Goal: Task Accomplishment & Management: Manage account settings

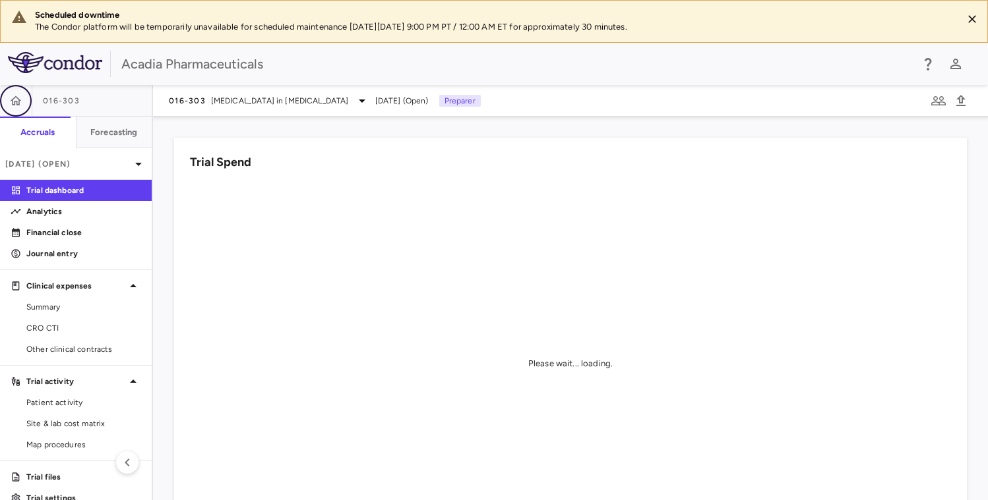
click at [11, 96] on icon "button" at bounding box center [15, 100] width 13 height 13
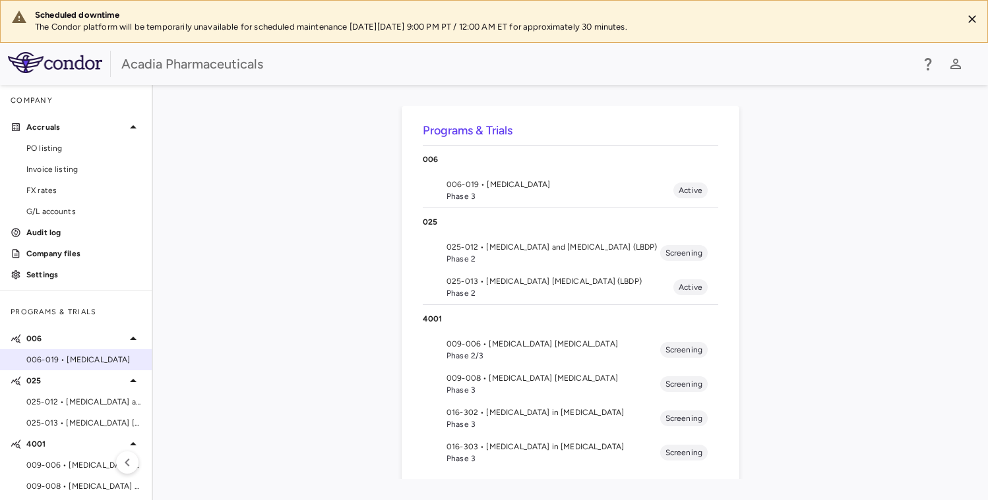
click at [76, 355] on span "006-019 • [MEDICAL_DATA]" at bounding box center [83, 360] width 115 height 12
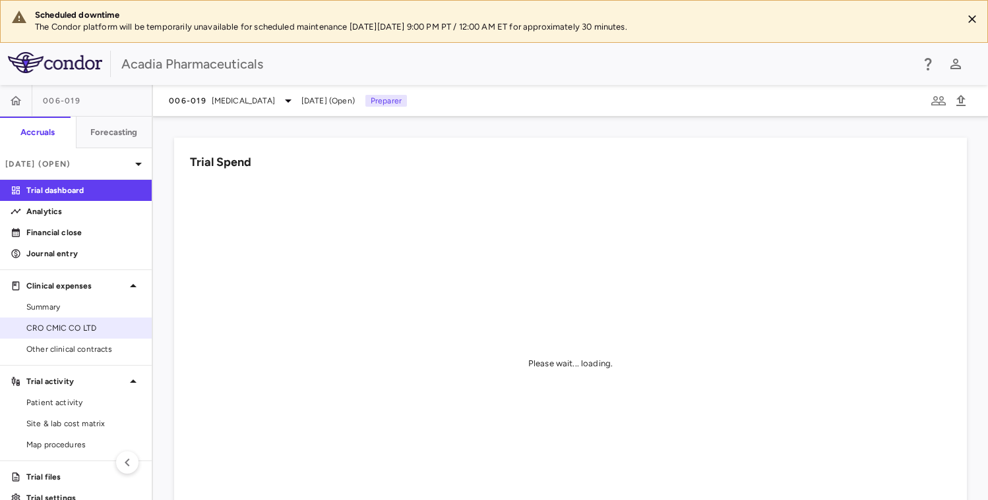
click at [78, 326] on span "CRO CMIC CO LTD" at bounding box center [83, 328] width 115 height 12
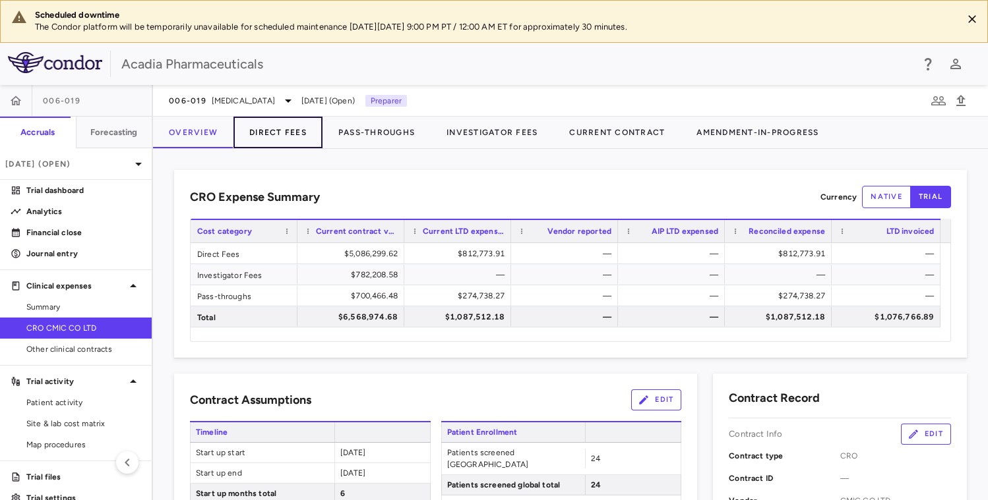
click at [266, 133] on button "Direct Fees" at bounding box center [277, 133] width 89 height 32
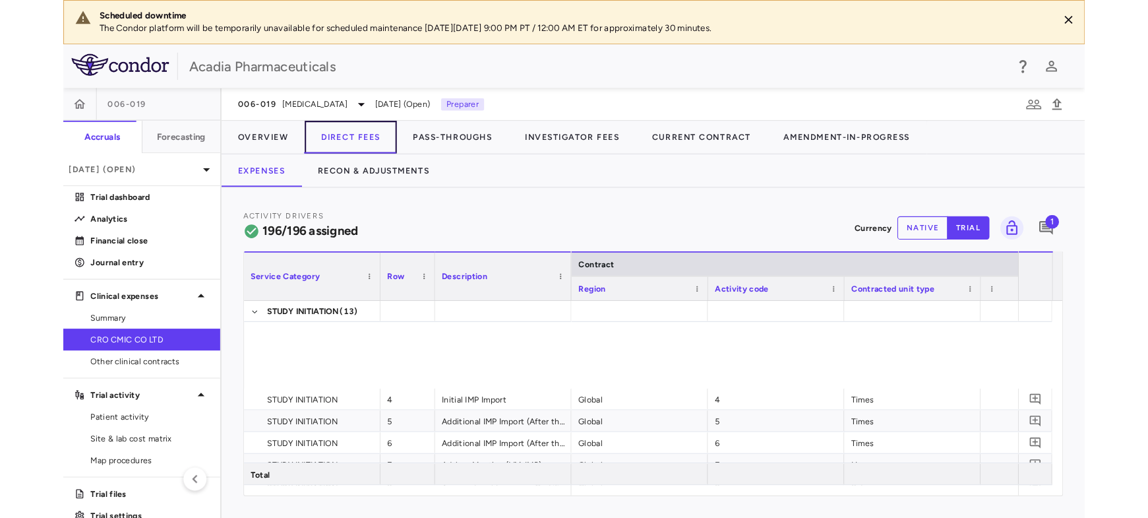
scroll to position [330, 0]
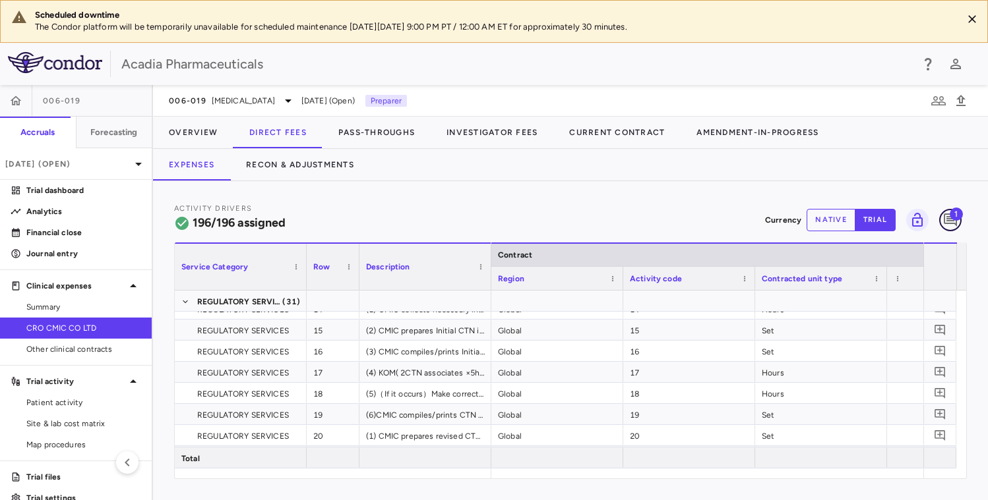
click at [937, 218] on icon "Add comment" at bounding box center [949, 220] width 13 height 13
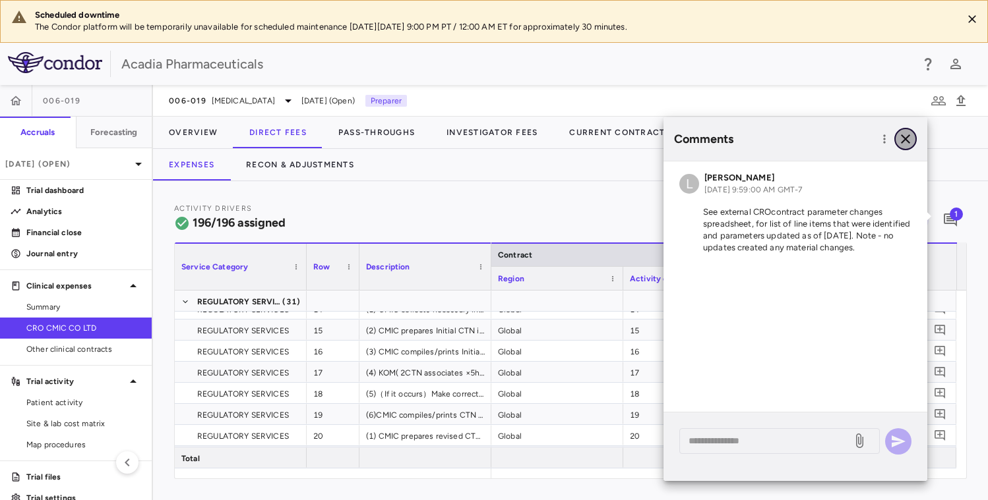
click at [902, 142] on icon "button" at bounding box center [905, 138] width 9 height 9
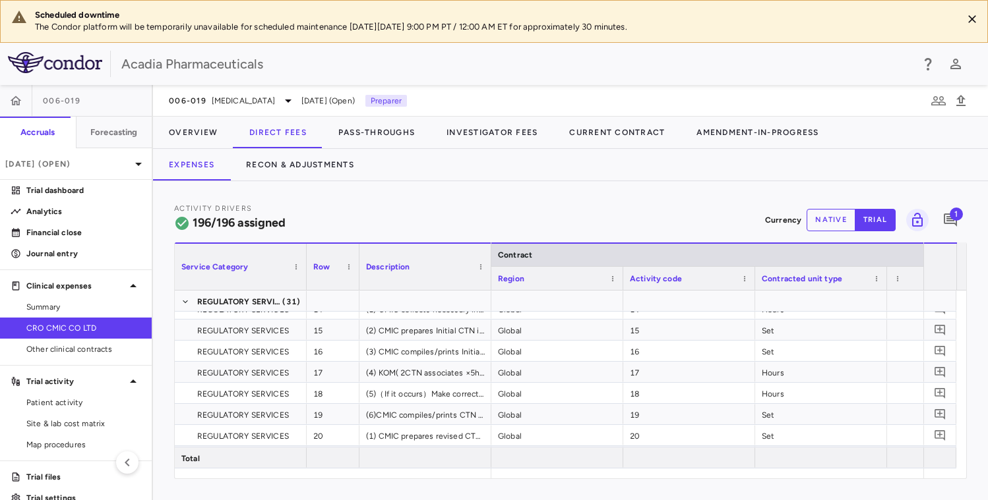
click at [820, 216] on button "native" at bounding box center [830, 220] width 49 height 22
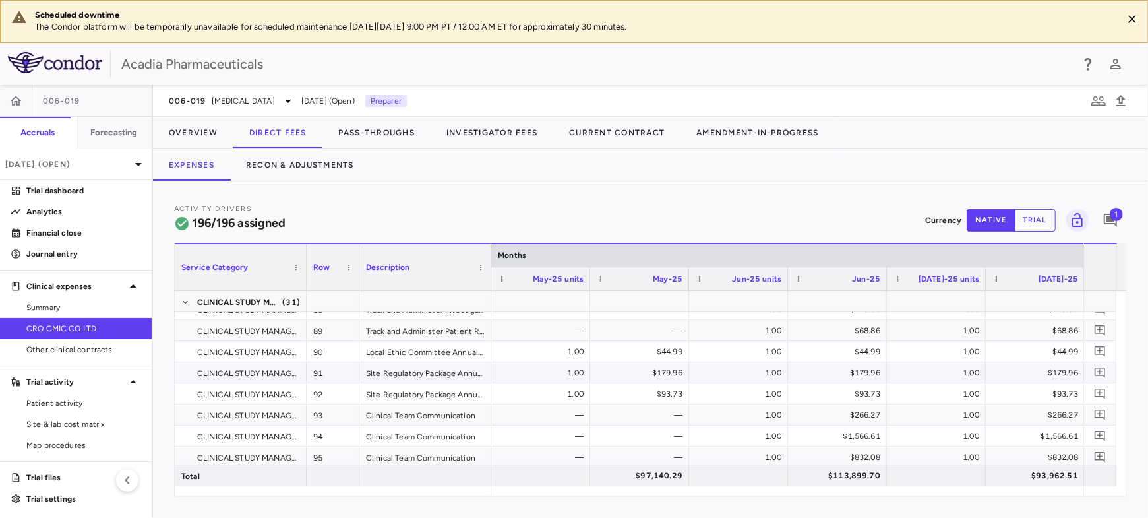
scroll to position [0, 0]
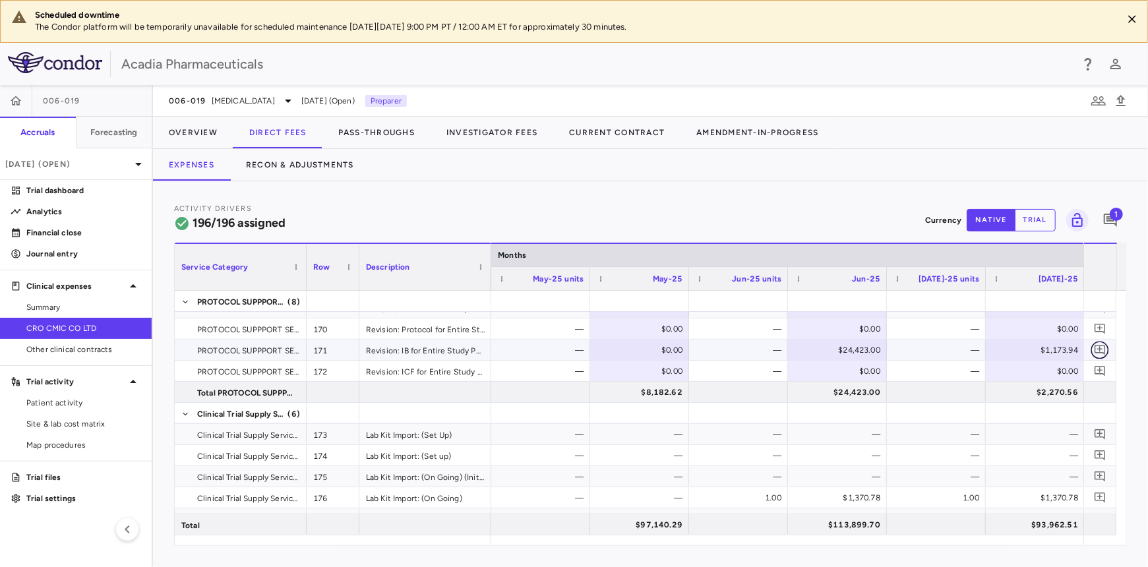
click at [937, 349] on icon "Add comment" at bounding box center [1100, 349] width 13 height 13
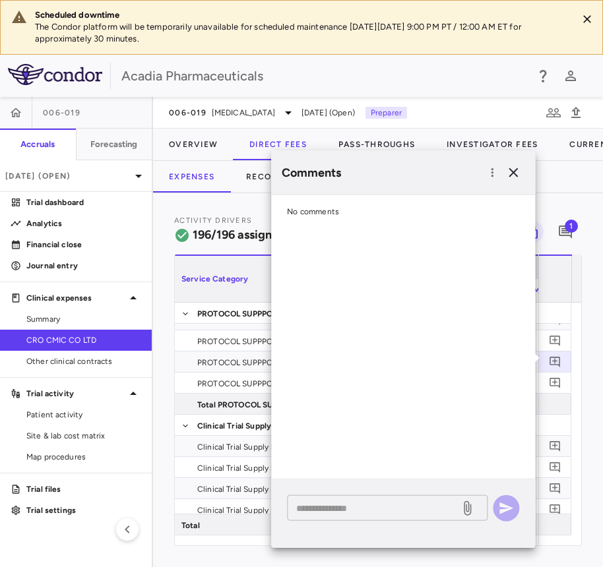
click at [343, 507] on textarea at bounding box center [373, 507] width 154 height 15
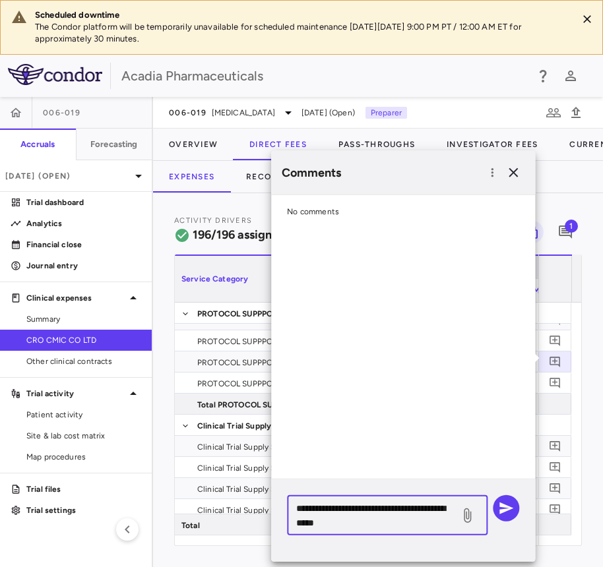
click at [357, 507] on textarea "**********" at bounding box center [373, 514] width 154 height 29
click at [227, 514] on div "Activity Drivers 196/196 assigned Currency native trial 1 Service Category Drag…" at bounding box center [378, 380] width 450 height 374
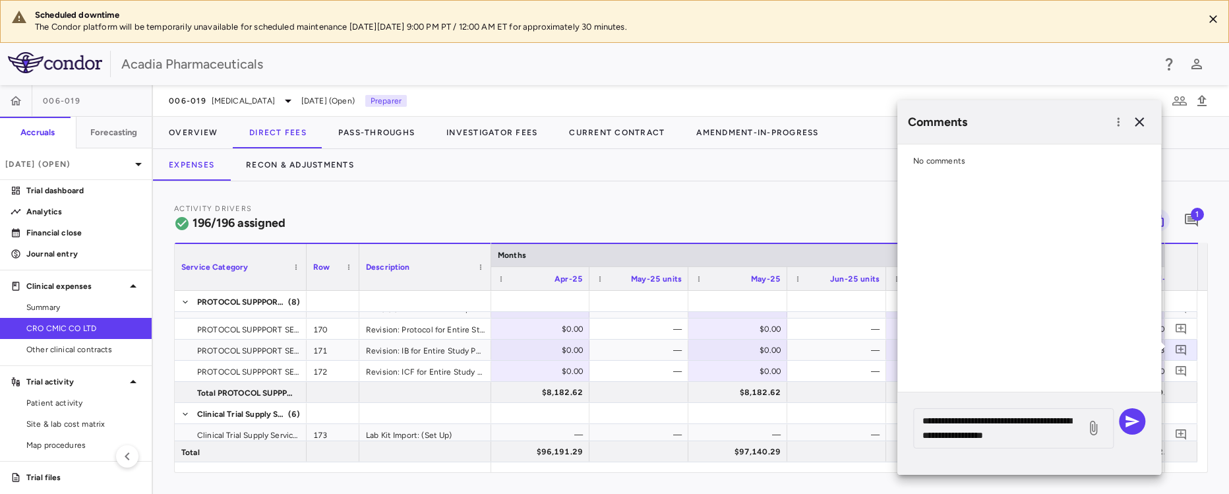
scroll to position [0, 2827]
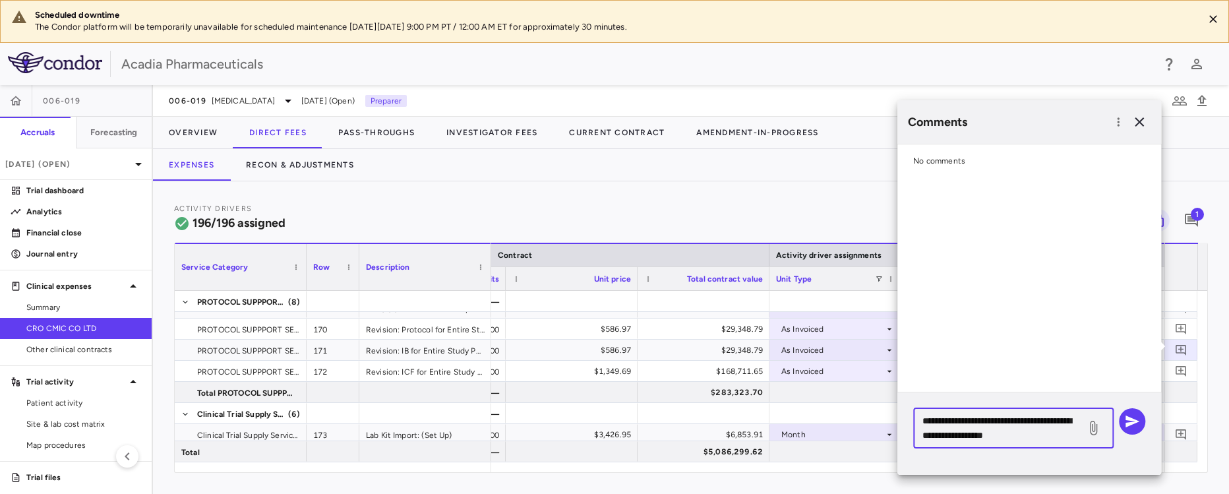
click at [937, 423] on textarea "**********" at bounding box center [999, 427] width 154 height 29
click at [937, 424] on textarea "**********" at bounding box center [999, 427] width 154 height 29
click at [937, 422] on textarea "**********" at bounding box center [999, 427] width 154 height 29
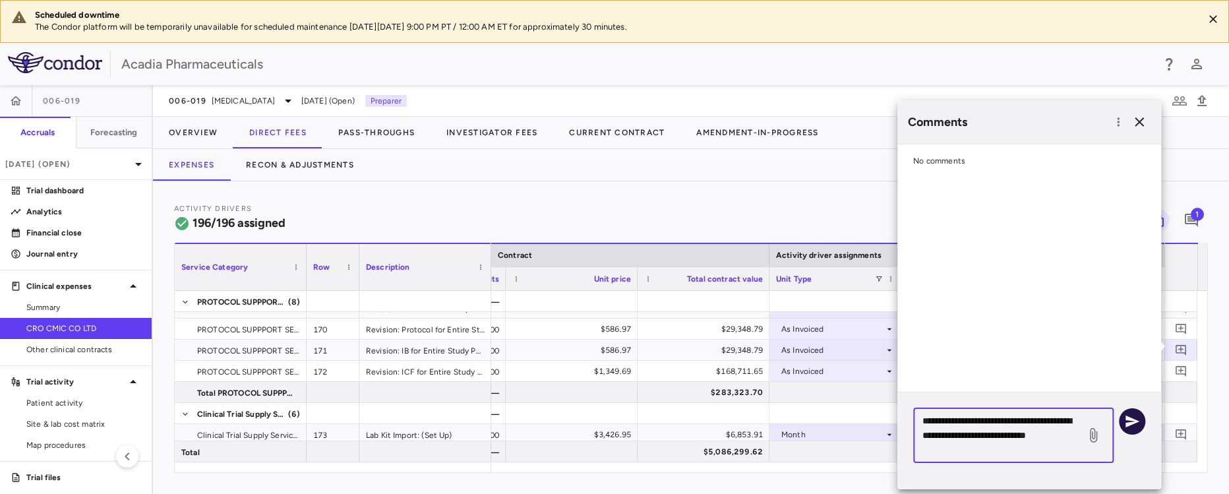
type textarea "**********"
click at [937, 425] on icon "button" at bounding box center [1132, 421] width 16 height 16
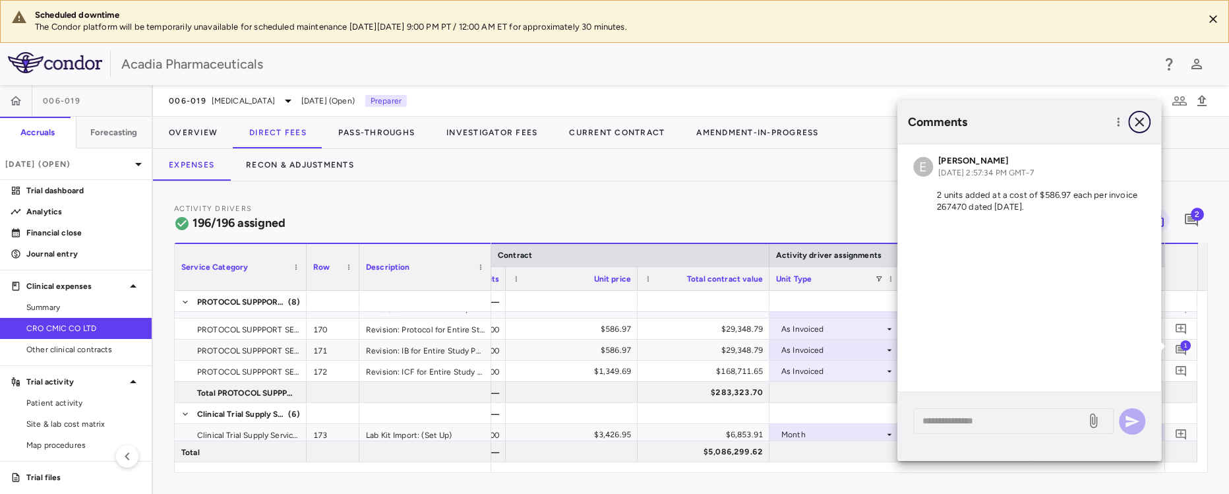
click at [937, 119] on icon "button" at bounding box center [1139, 122] width 16 height 16
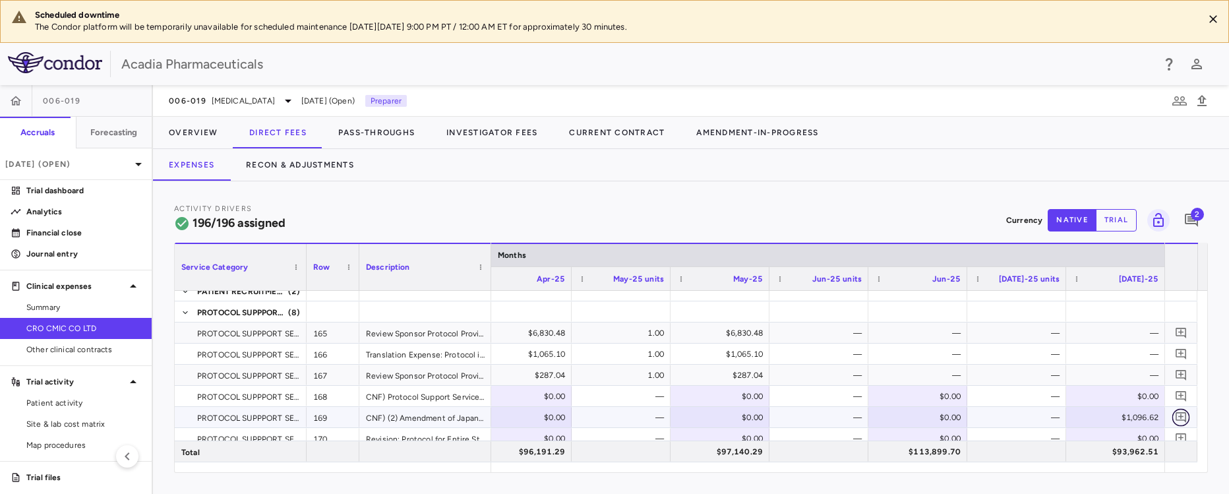
click at [937, 414] on icon "Add comment" at bounding box center [1181, 417] width 13 height 13
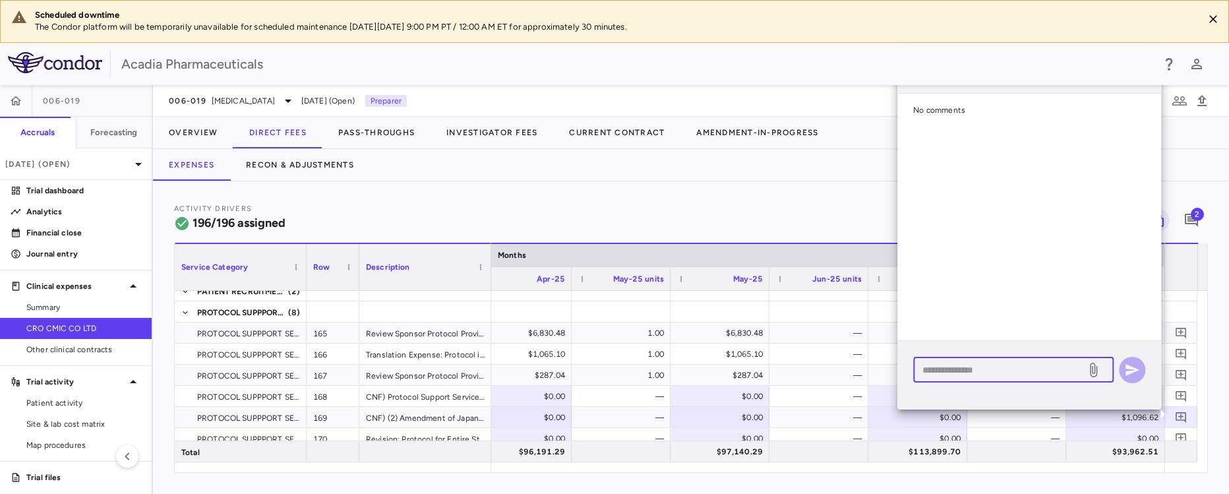
click at [937, 376] on textarea at bounding box center [999, 370] width 154 height 15
paste textarea "**********"
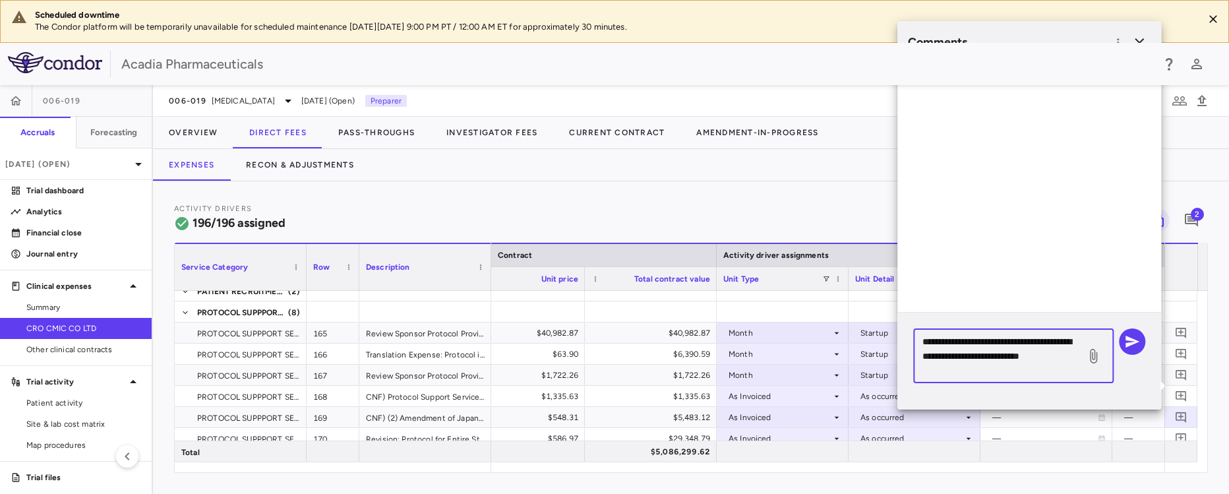
drag, startPoint x: 1039, startPoint y: 341, endPoint x: 1065, endPoint y: 347, distance: 26.5
click at [937, 347] on textarea "**********" at bounding box center [999, 356] width 154 height 44
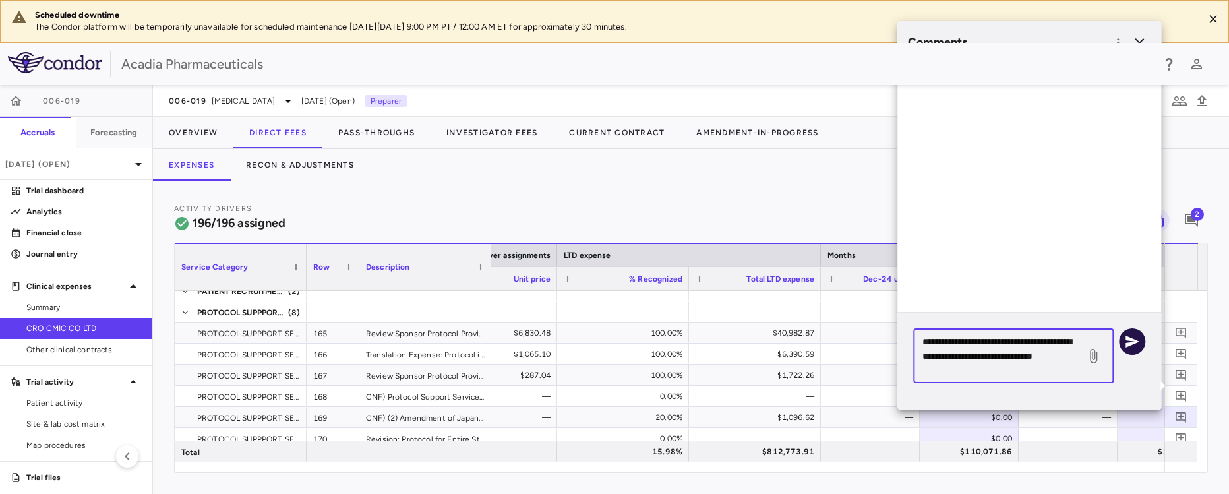
type textarea "**********"
click at [937, 342] on icon "button" at bounding box center [1132, 342] width 14 height 12
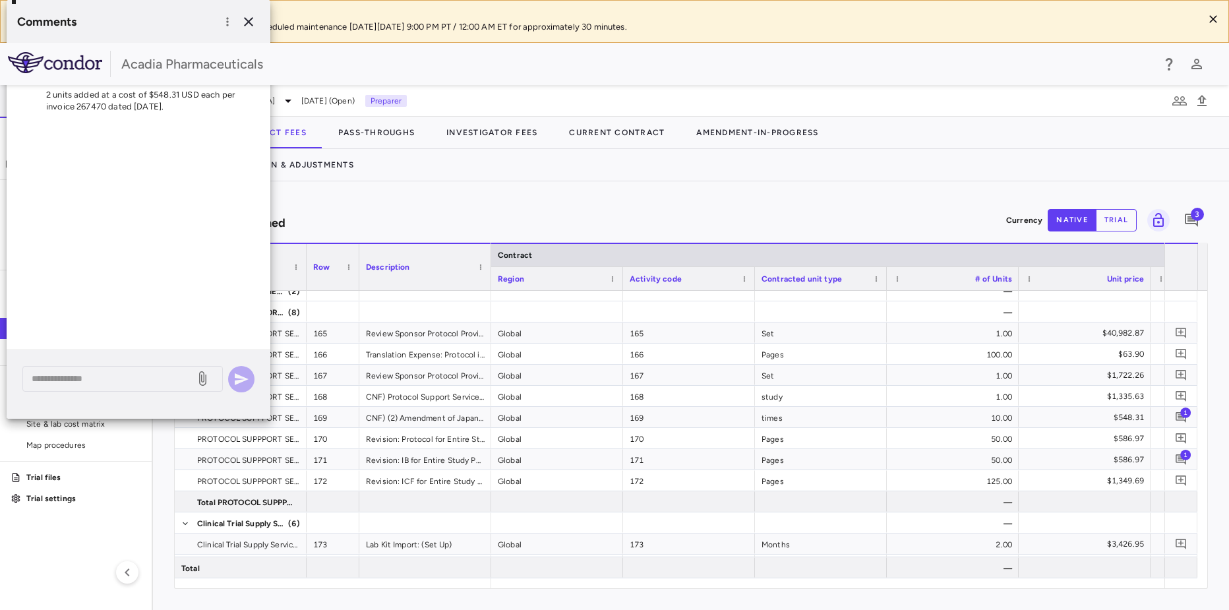
click at [169, 311] on div "E [PERSON_NAME] [DATE] 2:58:32 PM GMT-7 2 units added at a cost of $548.31 USD …" at bounding box center [139, 196] width 264 height 305
click at [252, 22] on icon "button" at bounding box center [249, 22] width 16 height 16
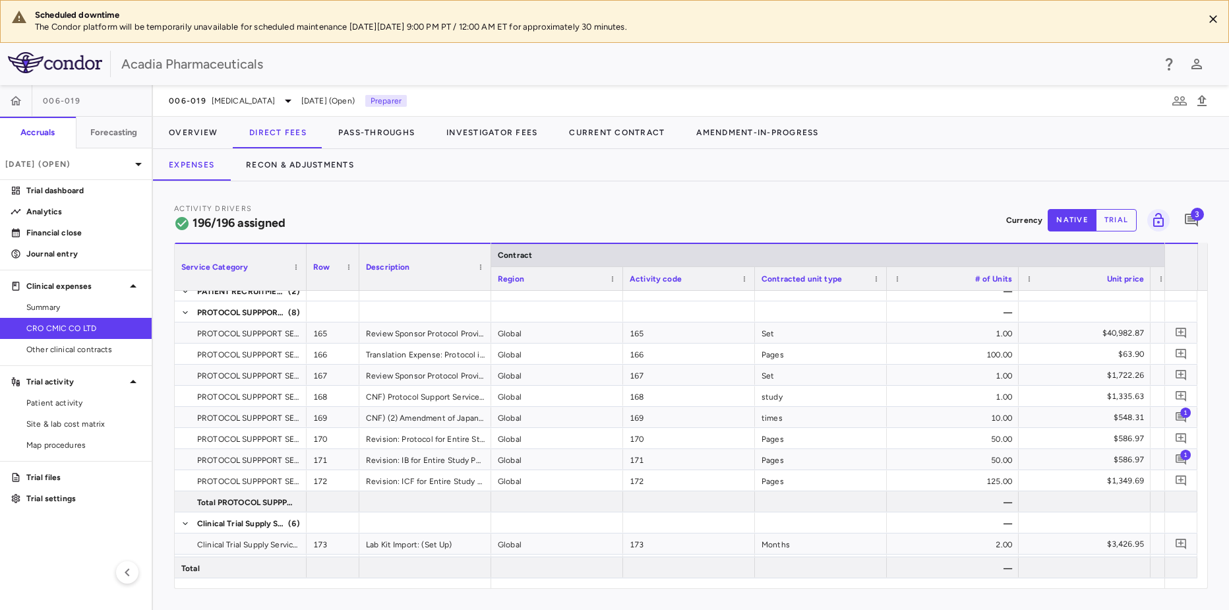
click at [367, 206] on div "Activity Drivers 196/196 assigned Currency native trial 3" at bounding box center [691, 219] width 1034 height 35
click at [70, 282] on p "Clinical expenses" at bounding box center [75, 286] width 99 height 12
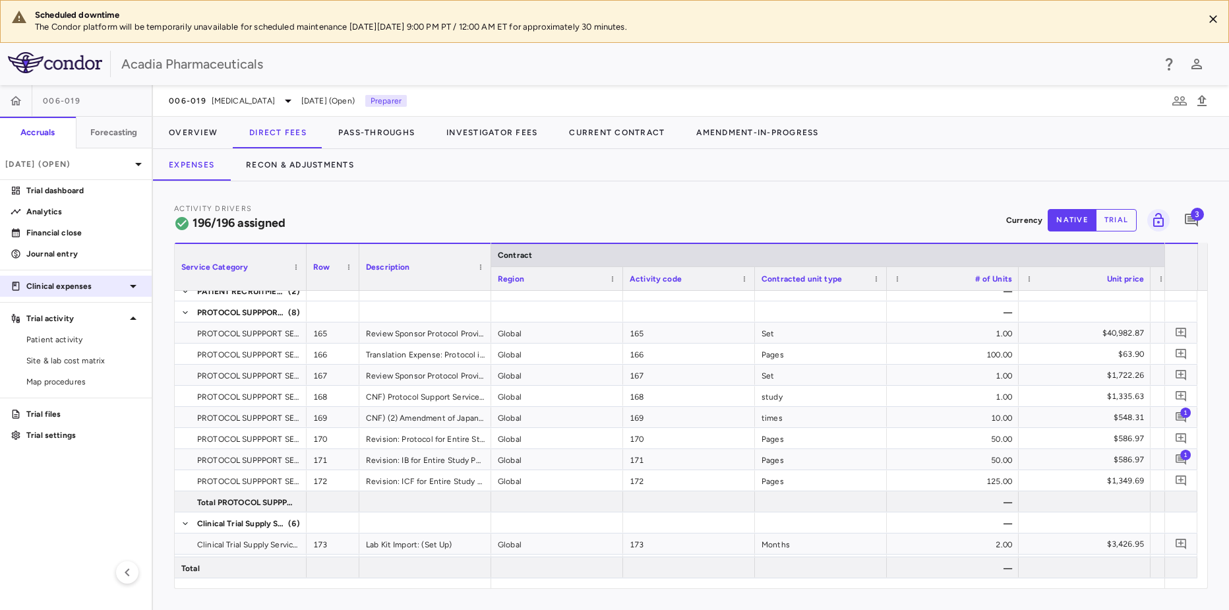
click at [70, 282] on p "Clinical expenses" at bounding box center [75, 286] width 99 height 12
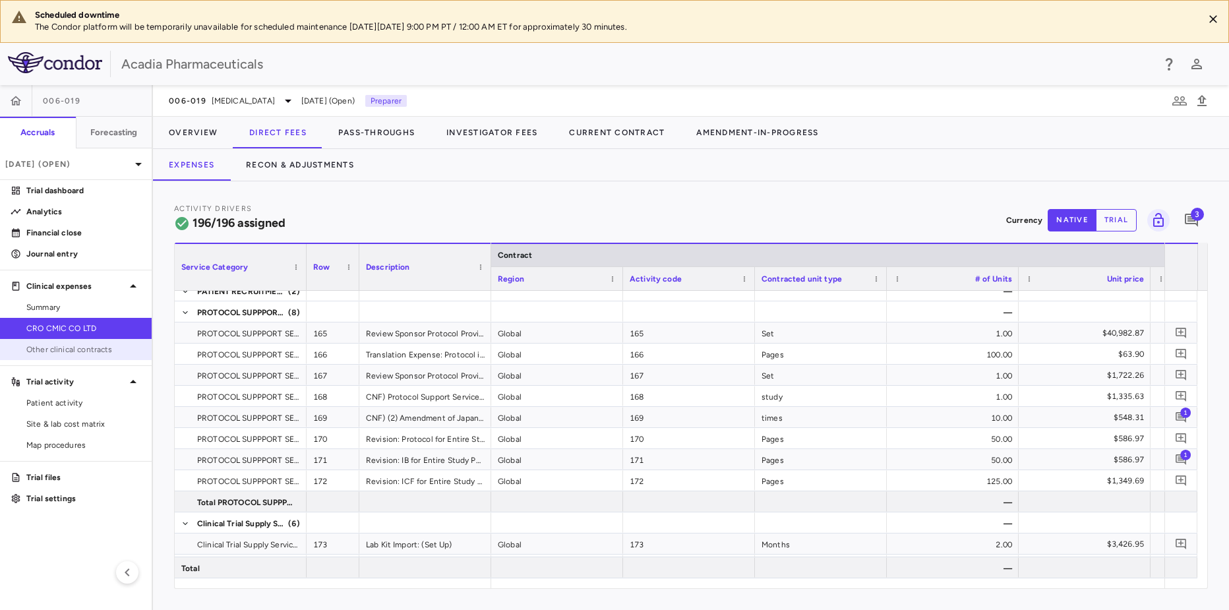
click at [65, 345] on span "Other clinical contracts" at bounding box center [83, 349] width 115 height 12
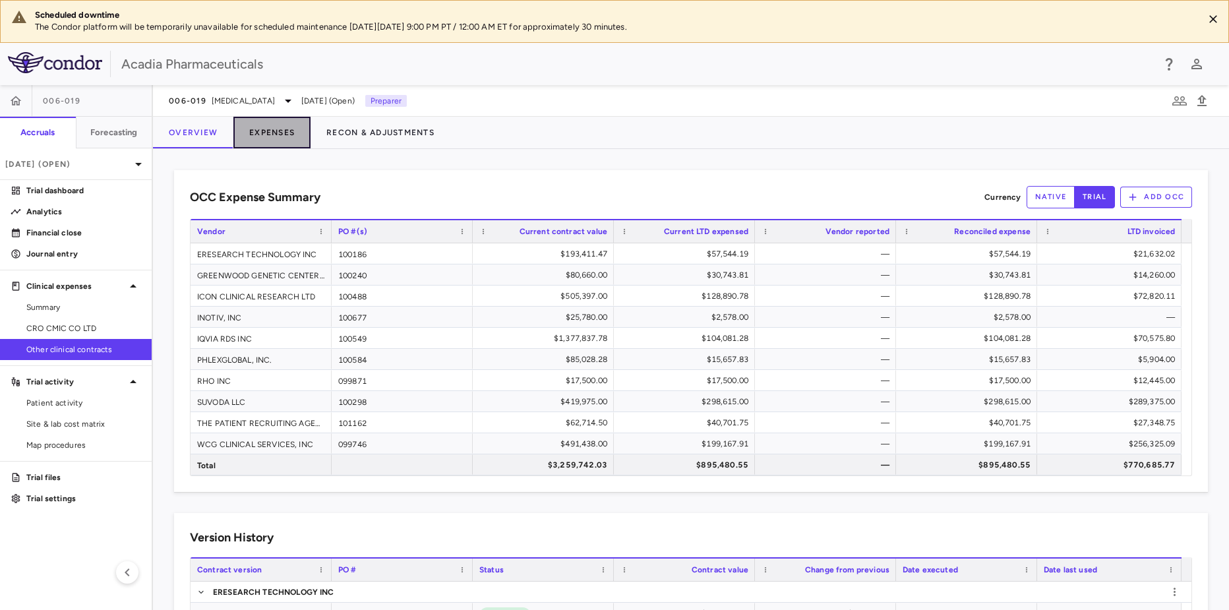
click at [270, 136] on button "Expenses" at bounding box center [271, 133] width 77 height 32
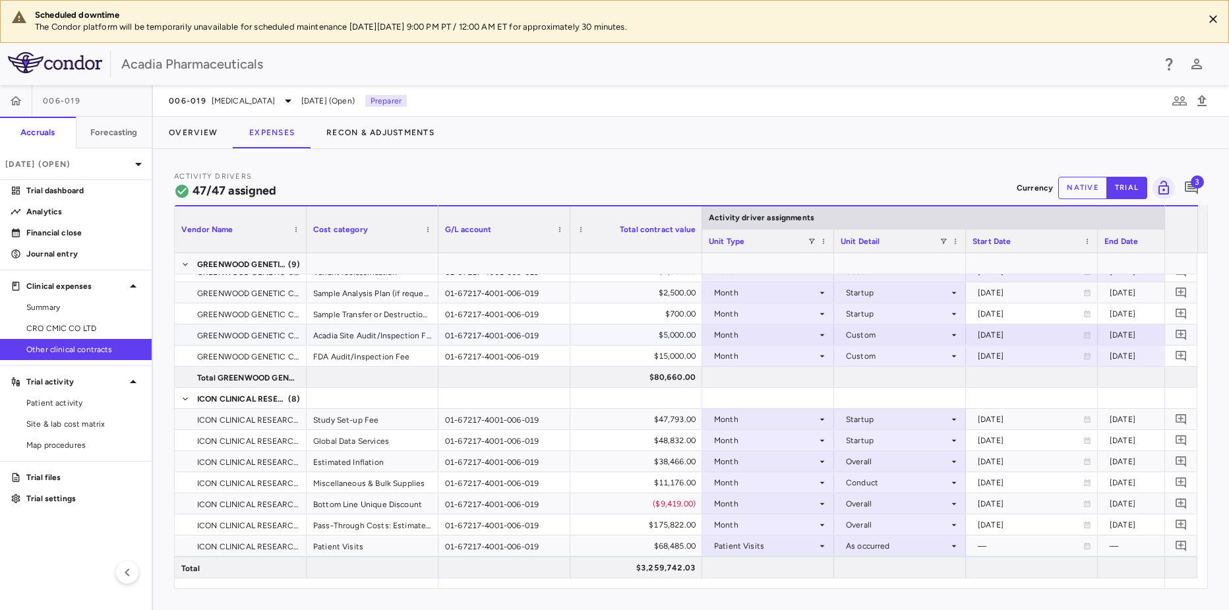
scroll to position [439, 0]
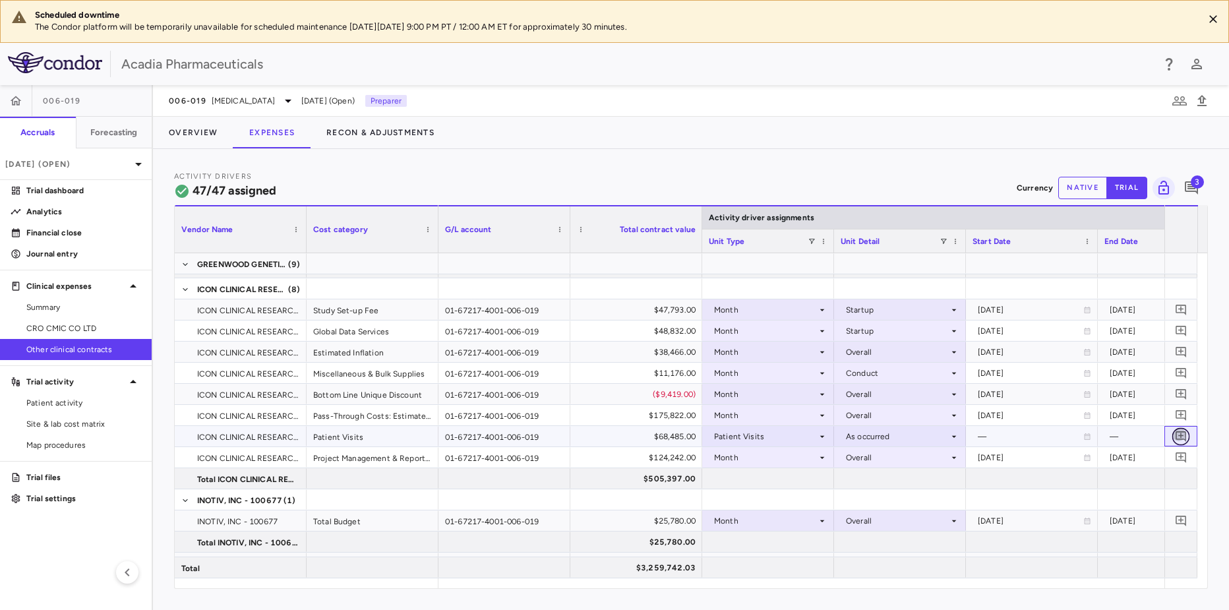
click at [937, 438] on button "button" at bounding box center [1181, 436] width 18 height 18
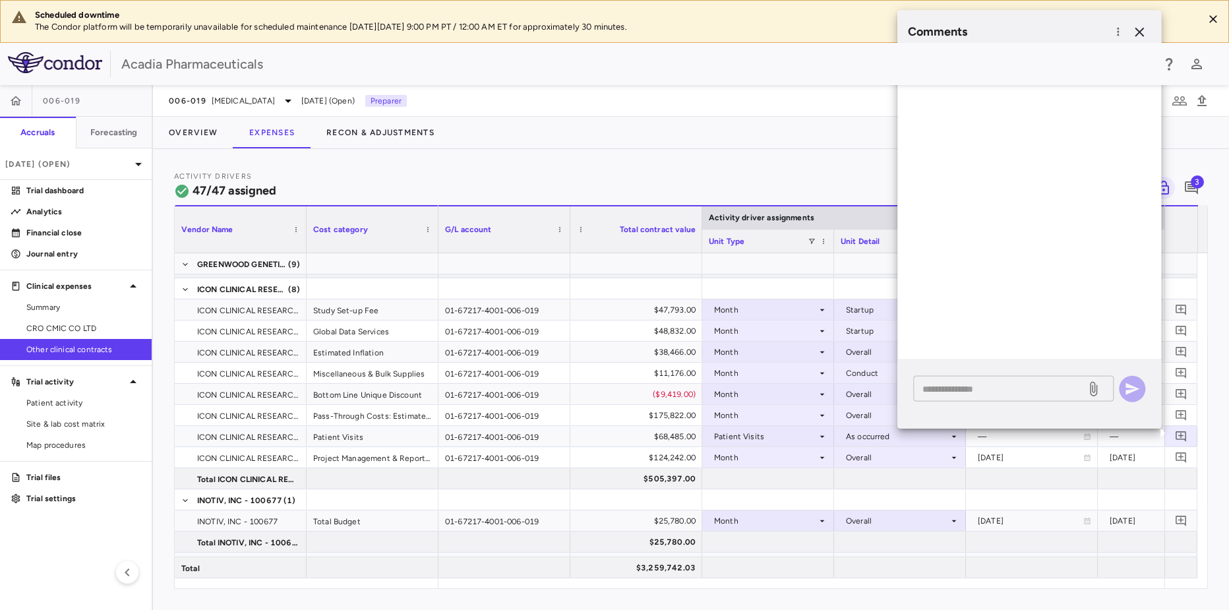
click at [937, 388] on textarea at bounding box center [999, 388] width 154 height 15
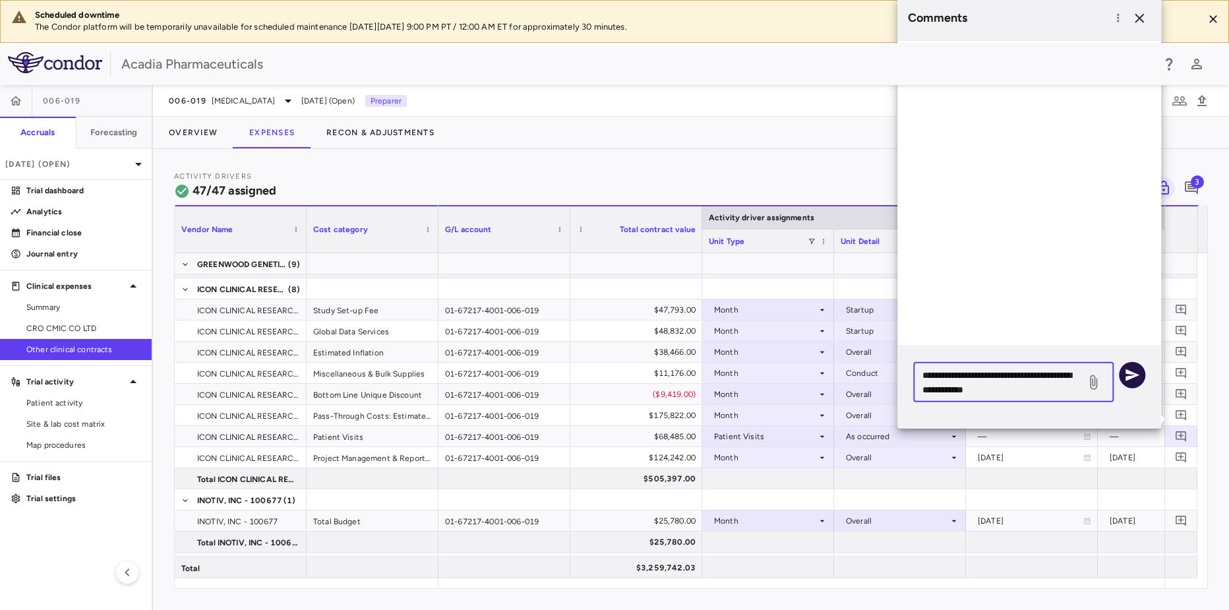
type textarea "**********"
click at [937, 376] on icon "button" at bounding box center [1132, 375] width 14 height 12
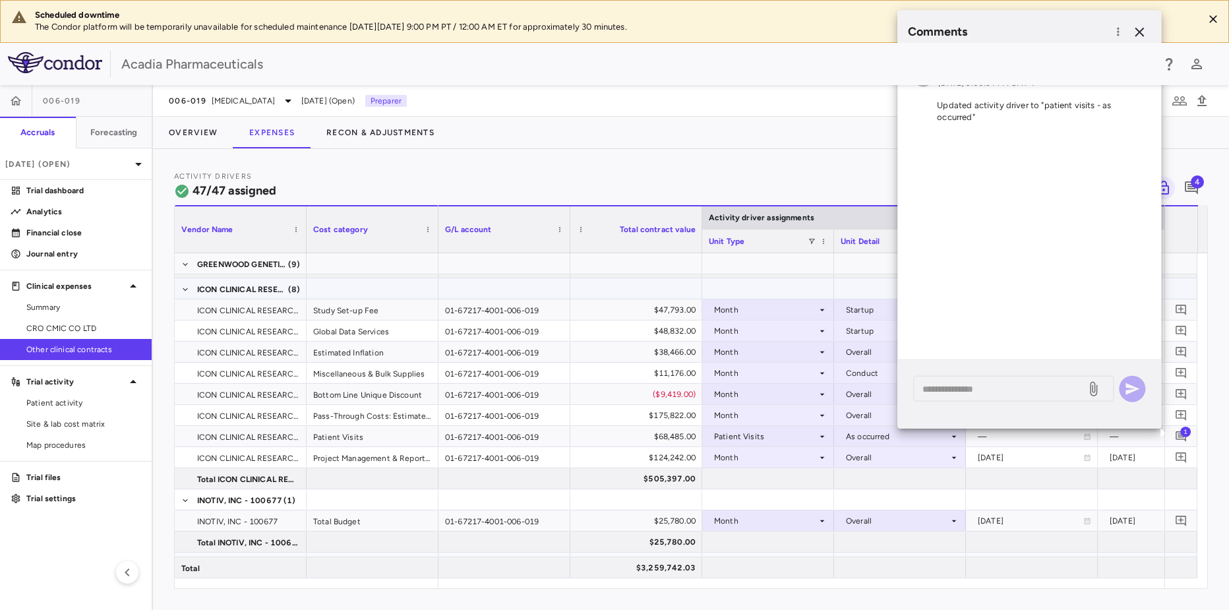
click at [747, 279] on div at bounding box center [768, 288] width 119 height 19
click at [937, 32] on icon "button" at bounding box center [1139, 32] width 16 height 16
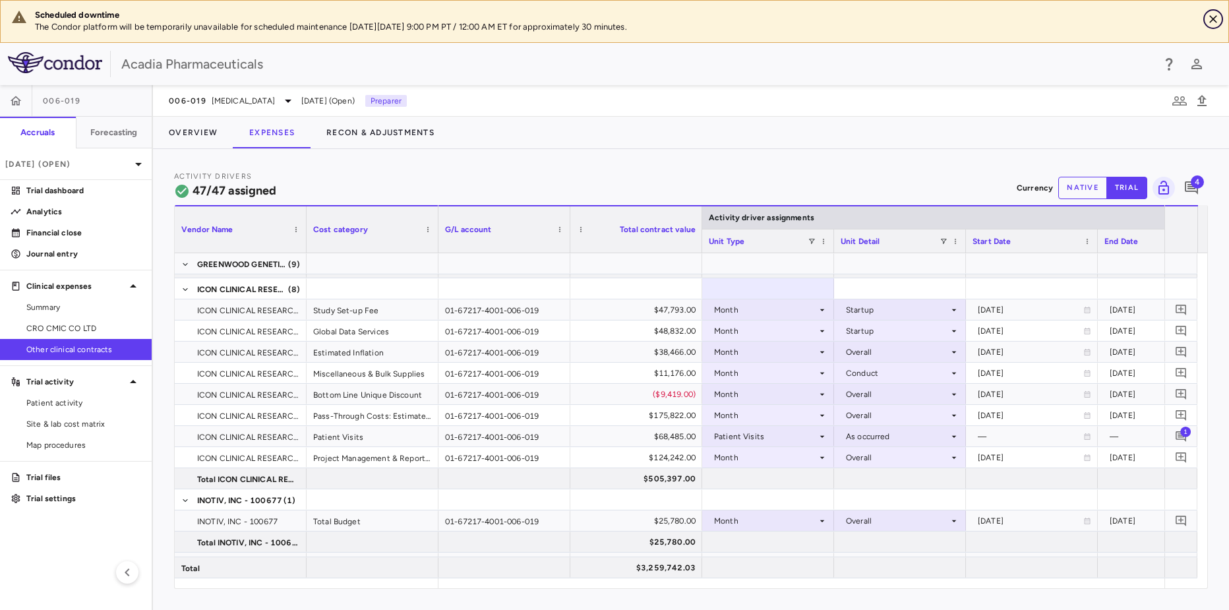
click at [937, 16] on icon "Close" at bounding box center [1212, 19] width 13 height 13
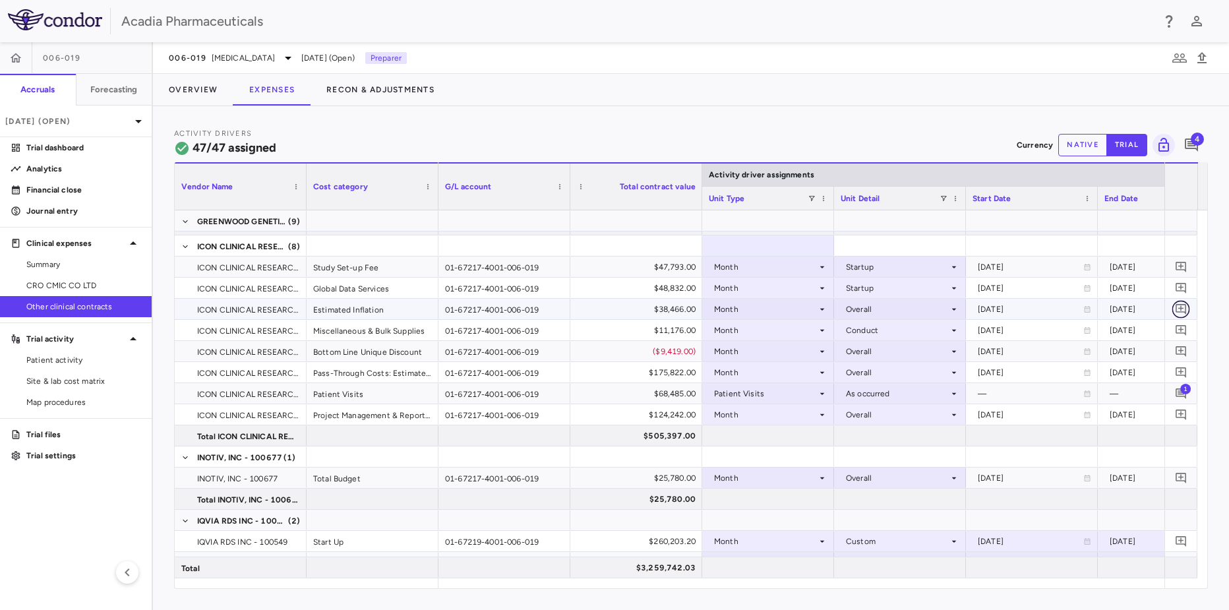
click at [937, 303] on icon "Add comment" at bounding box center [1181, 309] width 13 height 13
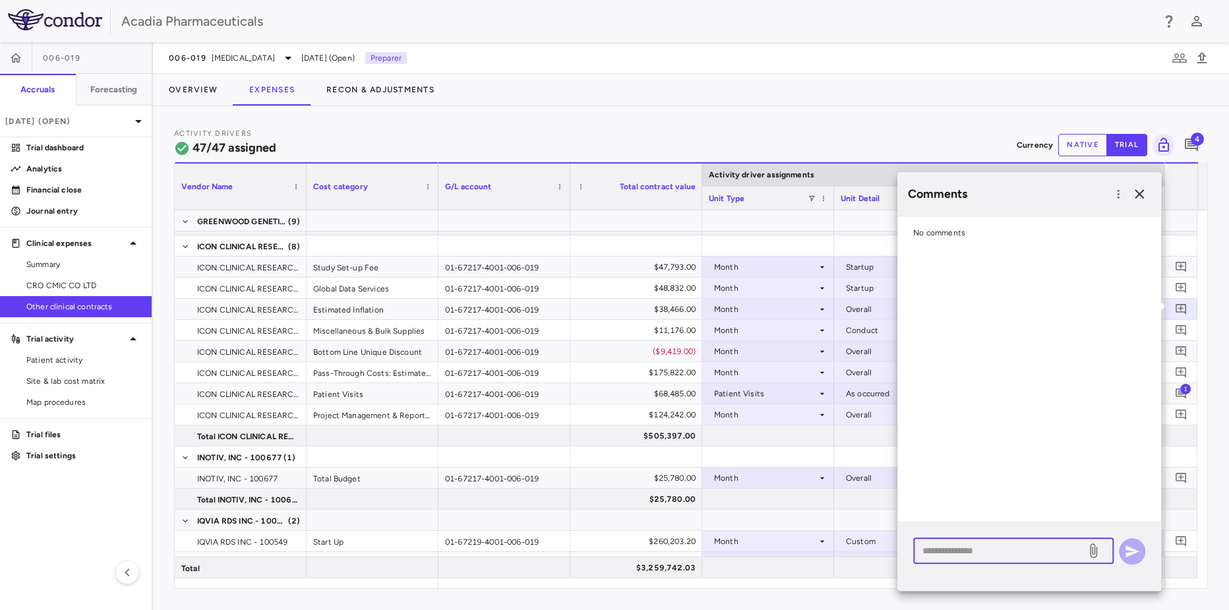
click at [937, 514] on textarea at bounding box center [999, 550] width 154 height 15
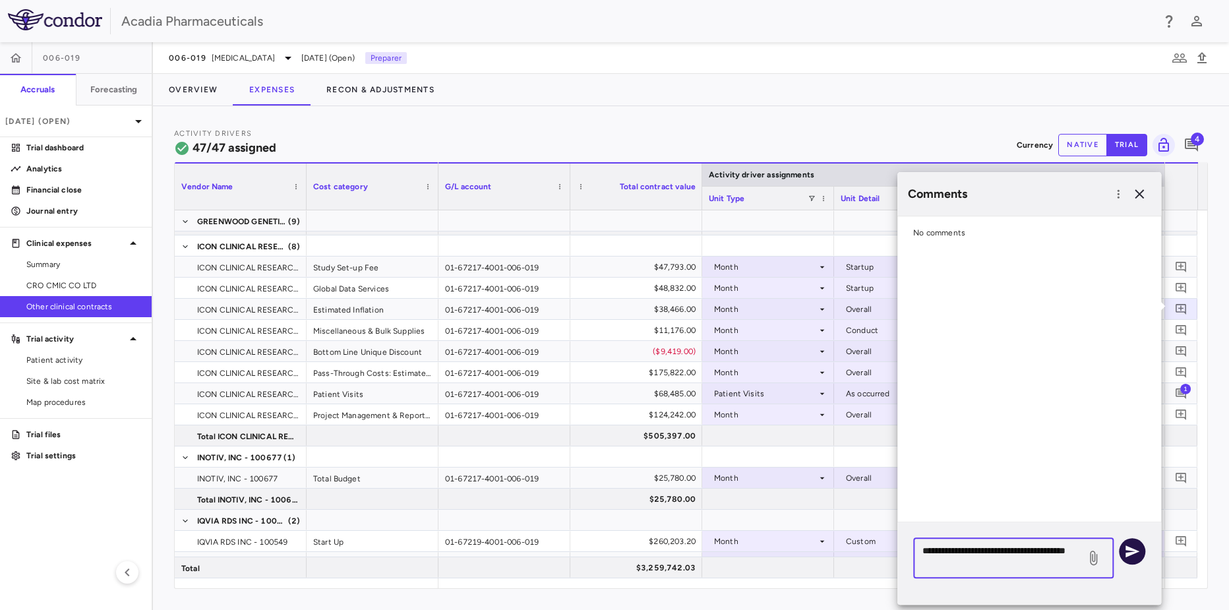
type textarea "**********"
click at [937, 514] on icon "button" at bounding box center [1132, 551] width 14 height 12
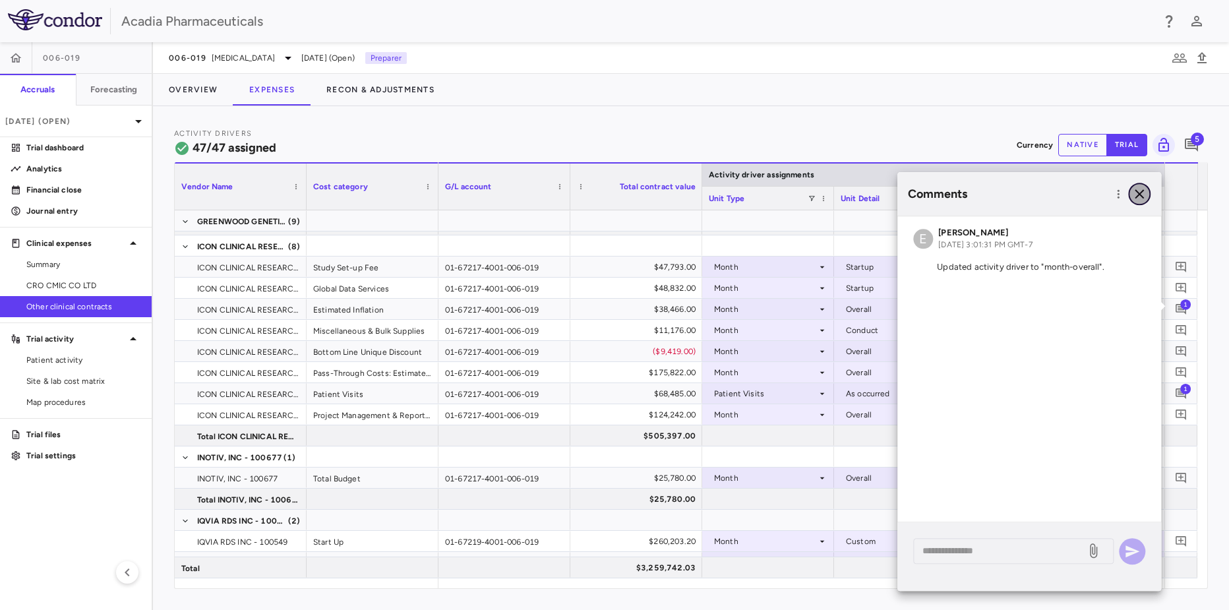
click at [937, 198] on icon "button" at bounding box center [1139, 194] width 16 height 16
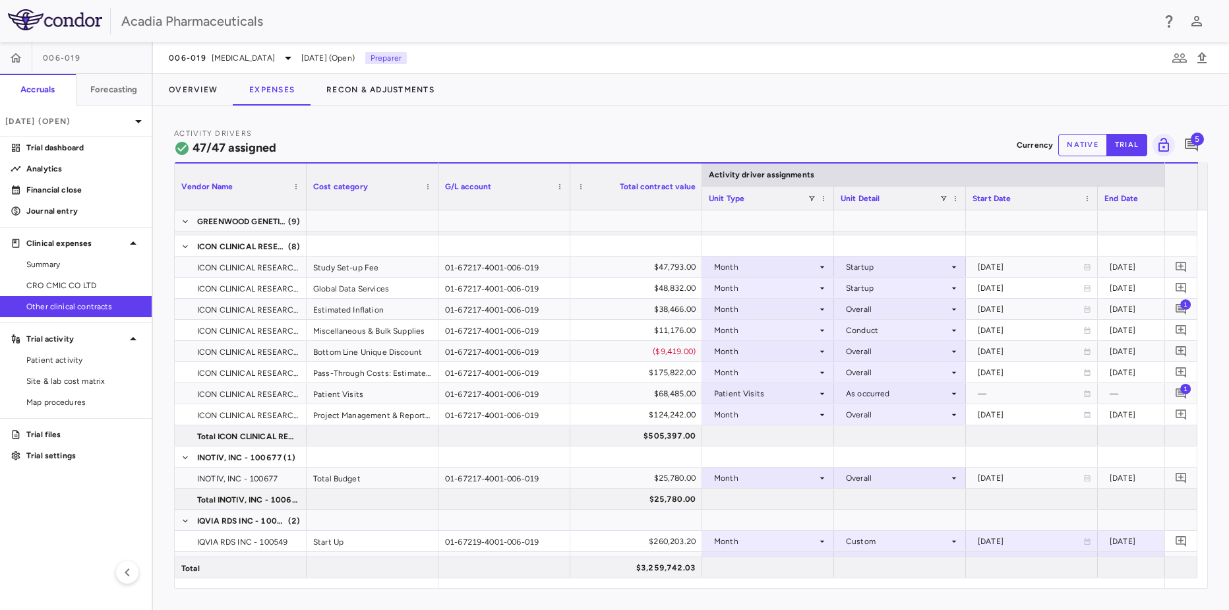
click at [937, 142] on span "5" at bounding box center [1197, 139] width 13 height 13
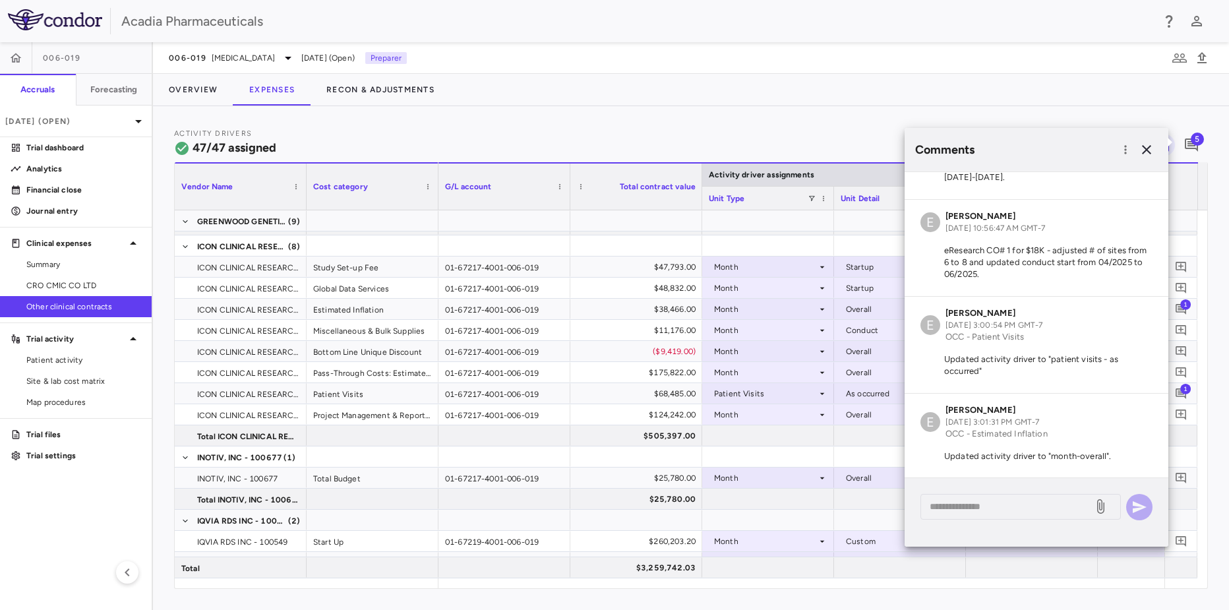
scroll to position [0, 0]
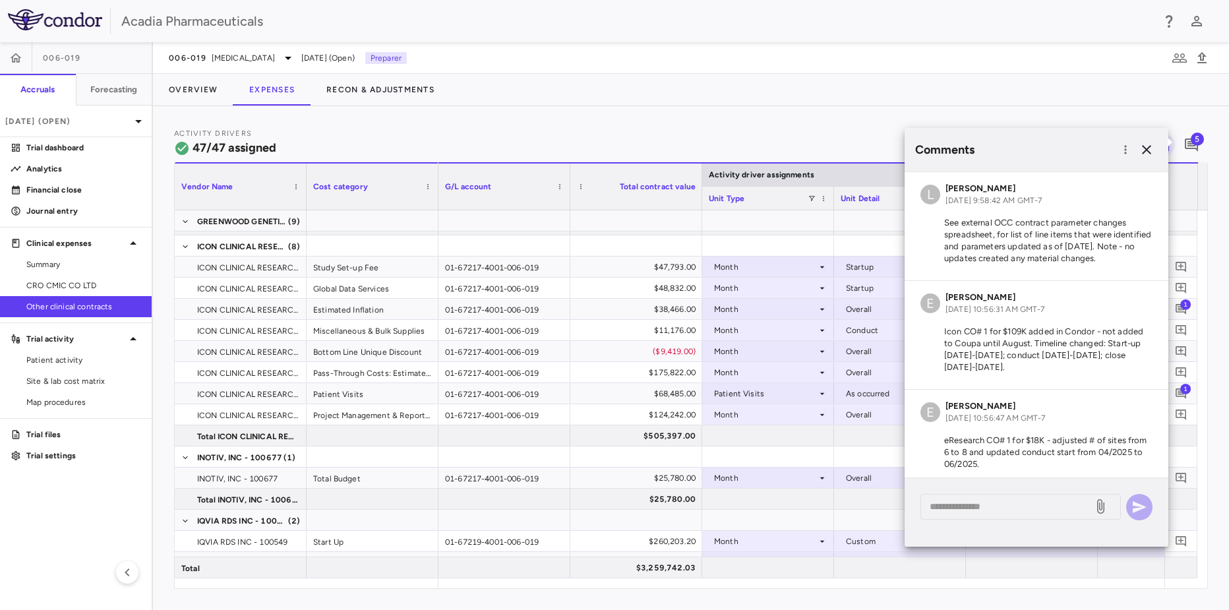
click at [734, 94] on div "Overview Expenses Recon & Adjustments" at bounding box center [691, 90] width 1076 height 32
click at [937, 148] on icon "button" at bounding box center [1147, 150] width 16 height 16
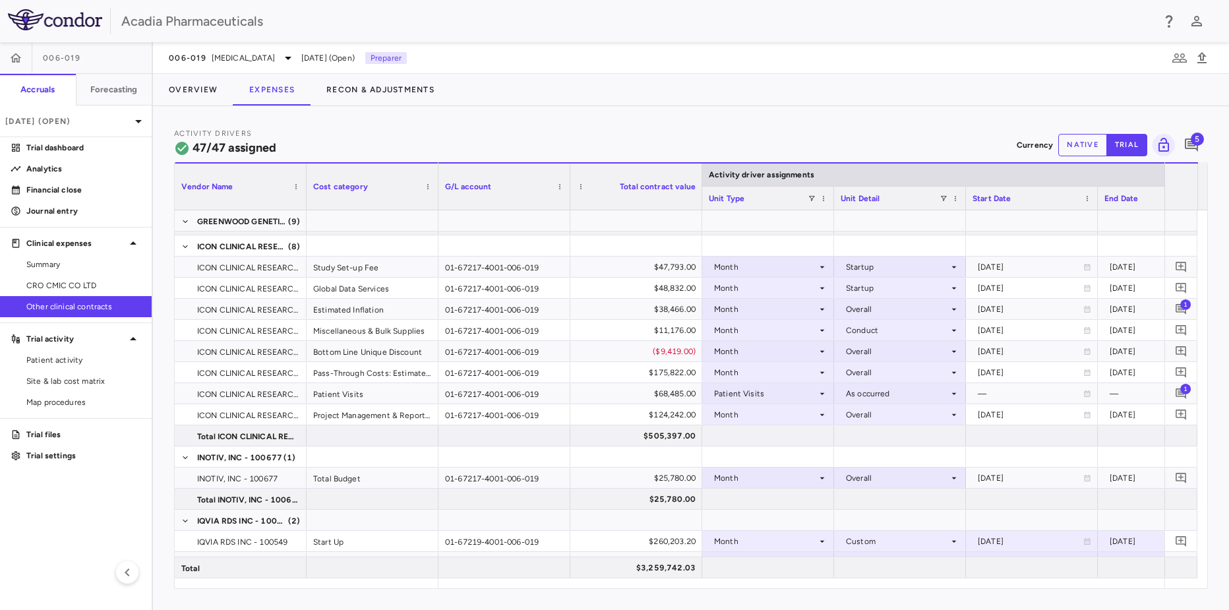
click at [532, 125] on div "Activity Drivers 47/47 assigned Currency native trial 5 Vendor Name Drag here t…" at bounding box center [691, 358] width 1076 height 504
click at [362, 144] on div "Activity Drivers 47/47 assigned Currency native trial 5" at bounding box center [691, 144] width 1034 height 35
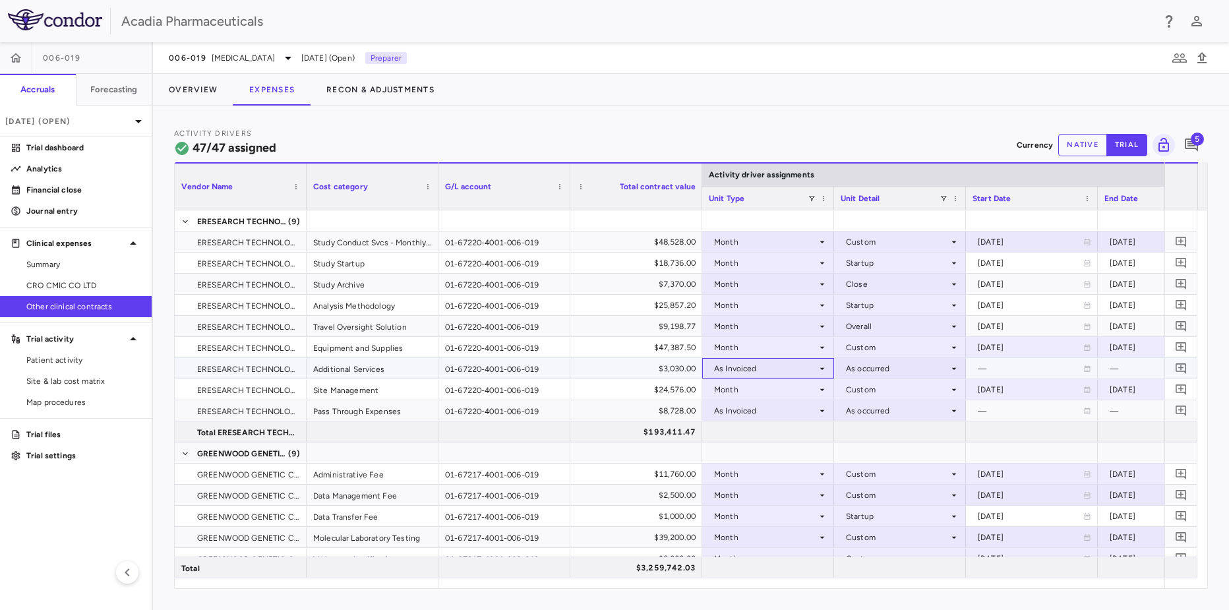
click at [796, 369] on div "As Invoiced" at bounding box center [765, 368] width 103 height 21
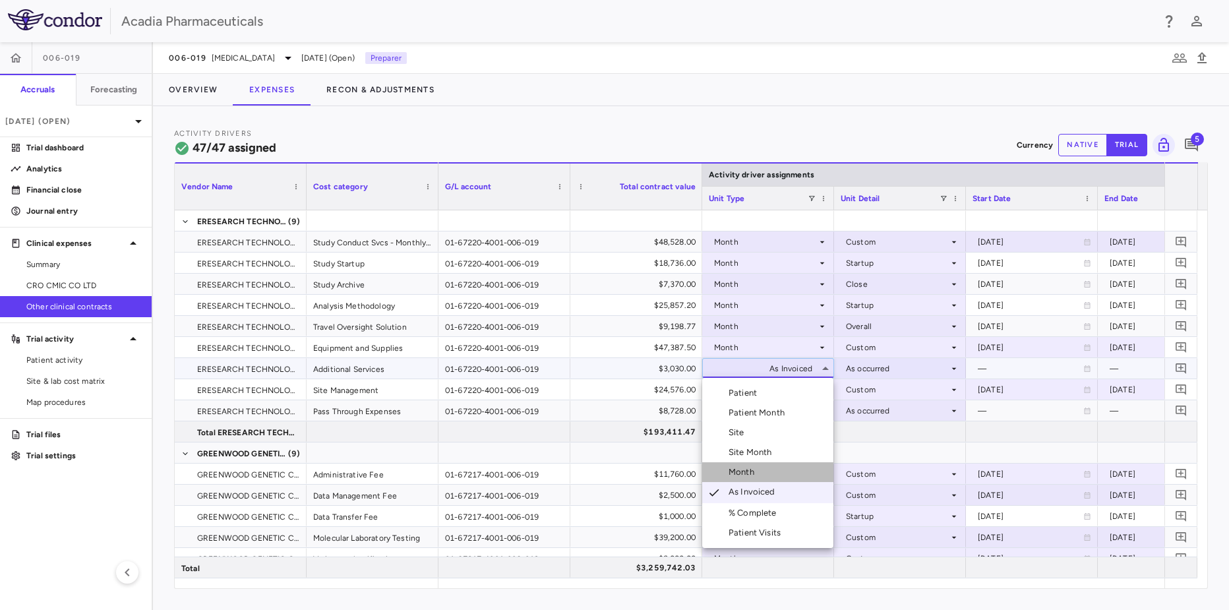
click at [759, 470] on div "Month" at bounding box center [743, 472] width 31 height 12
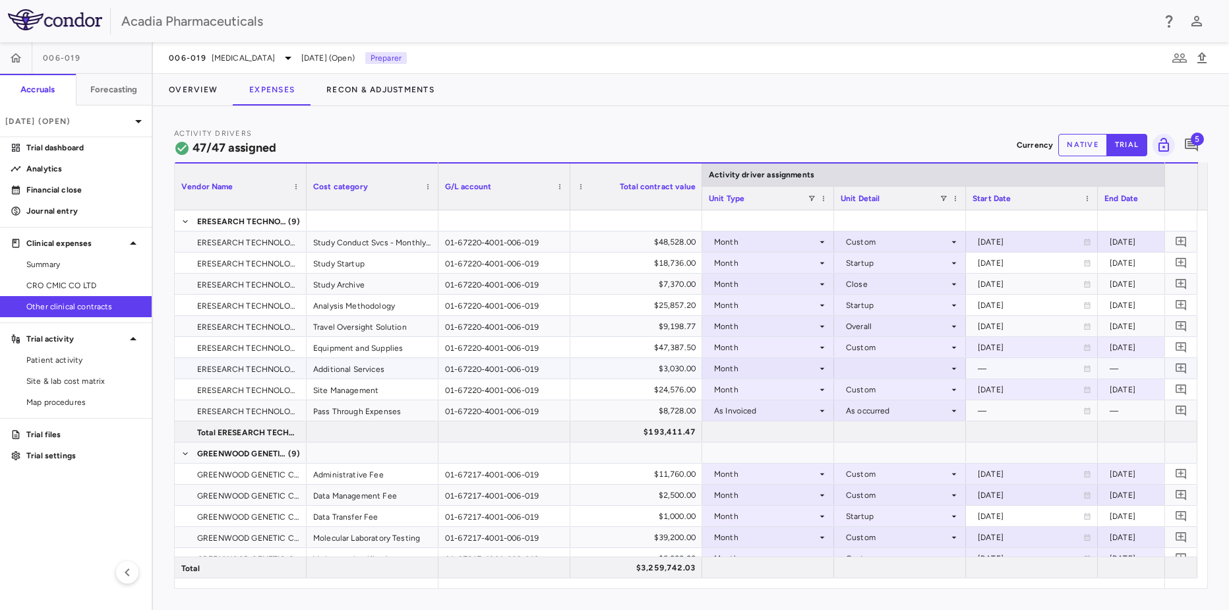
click at [860, 367] on div at bounding box center [900, 368] width 119 height 19
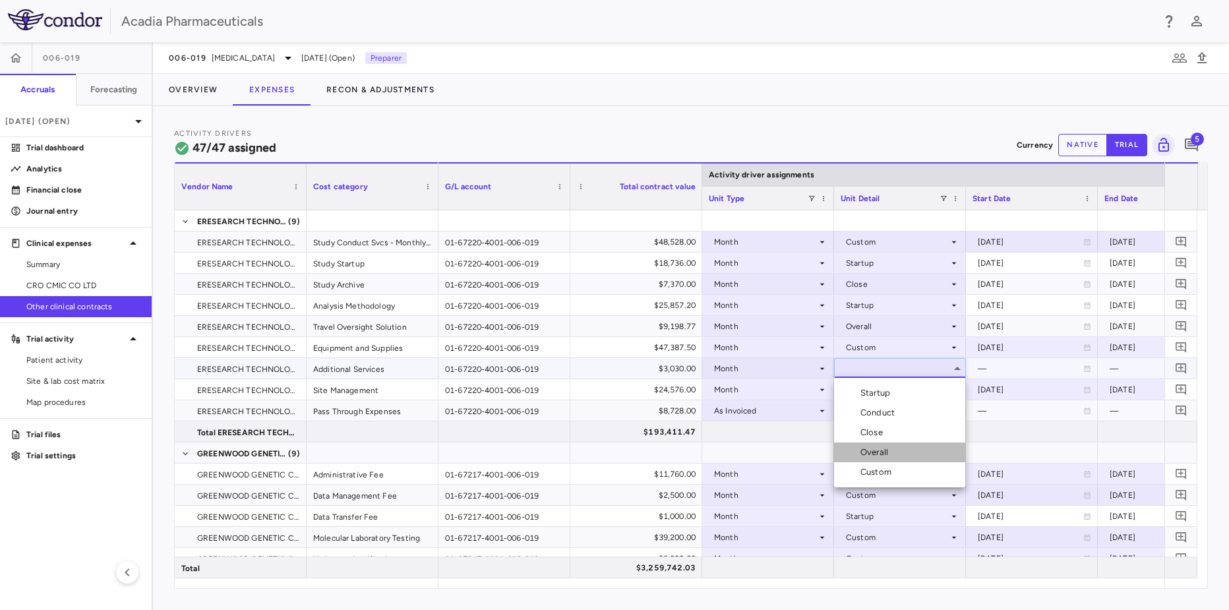
click at [873, 453] on div "Overall" at bounding box center [876, 452] width 33 height 12
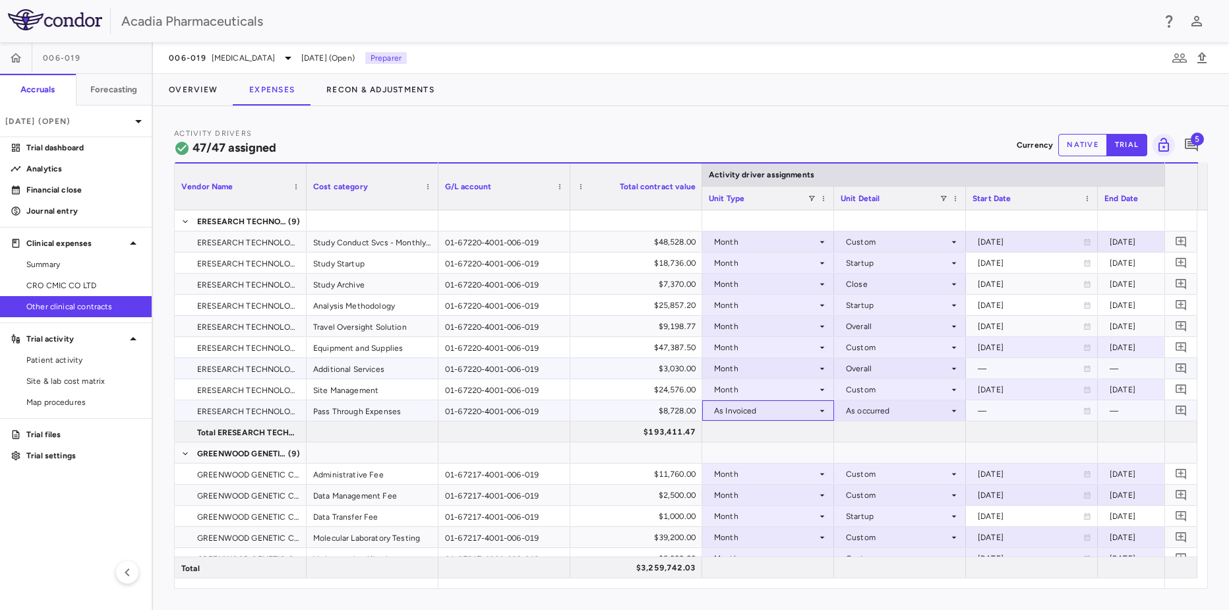
click at [756, 407] on div "As Invoiced" at bounding box center [765, 410] width 103 height 21
click at [737, 417] on div "As Invoiced" at bounding box center [765, 410] width 103 height 21
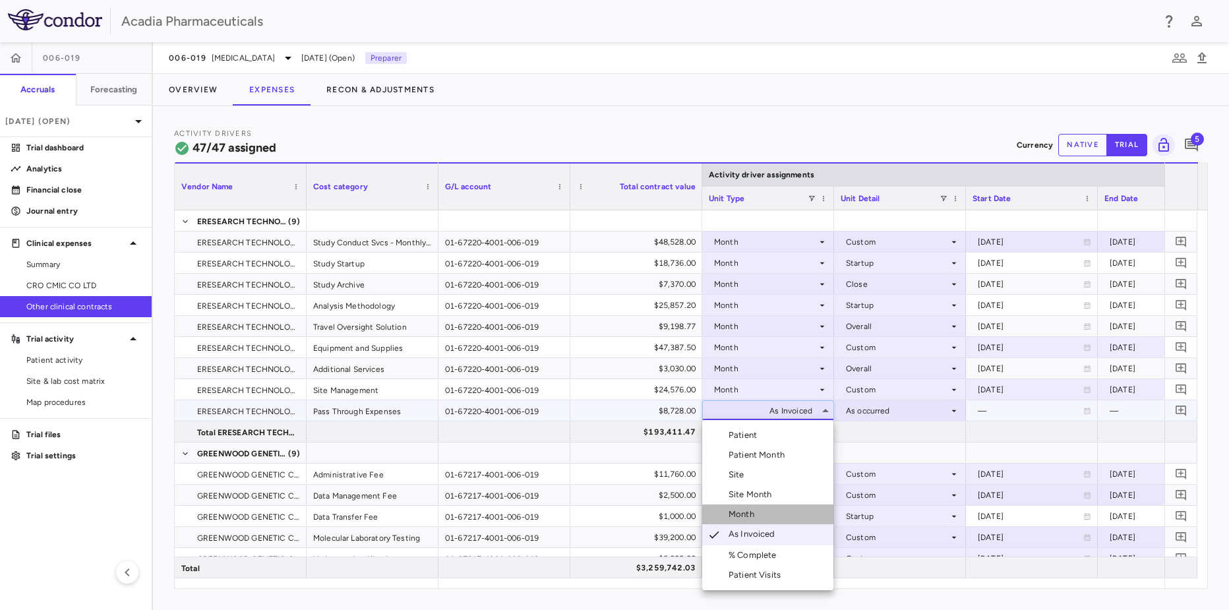
click at [753, 505] on li "Month" at bounding box center [767, 514] width 131 height 20
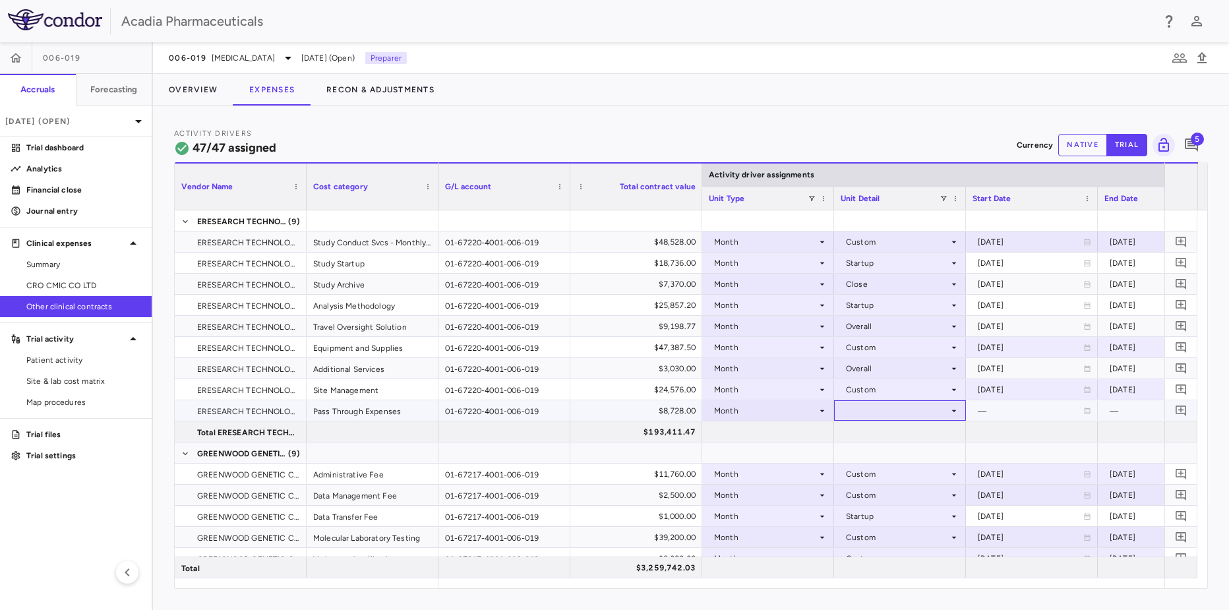
click at [872, 401] on div at bounding box center [900, 410] width 119 height 19
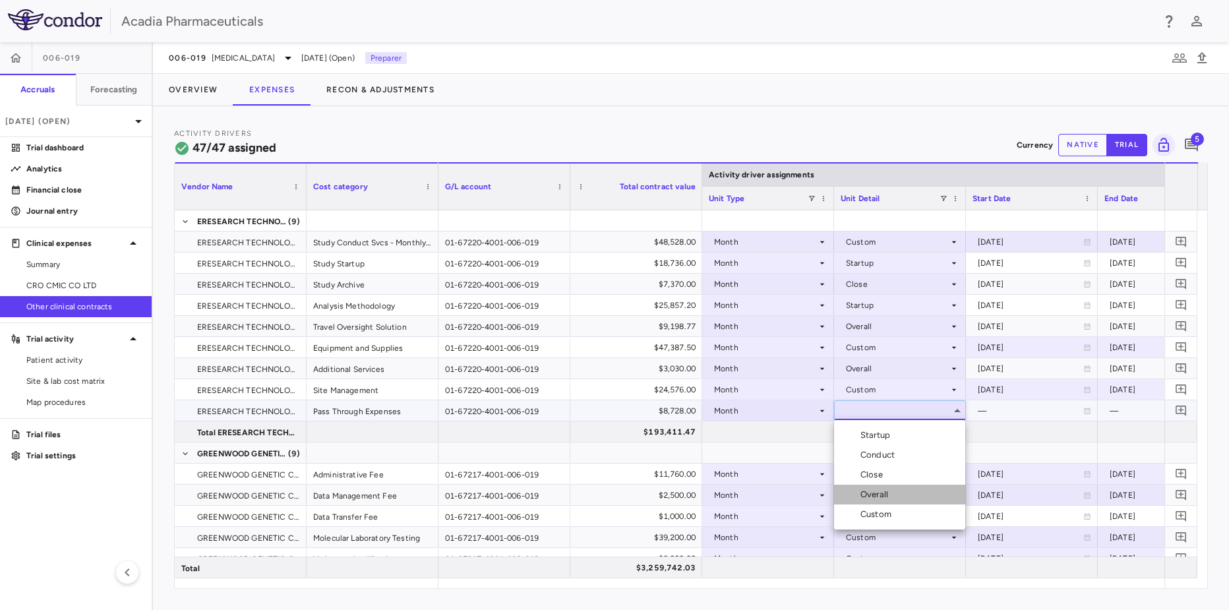
click at [876, 490] on div "Overall" at bounding box center [876, 495] width 33 height 12
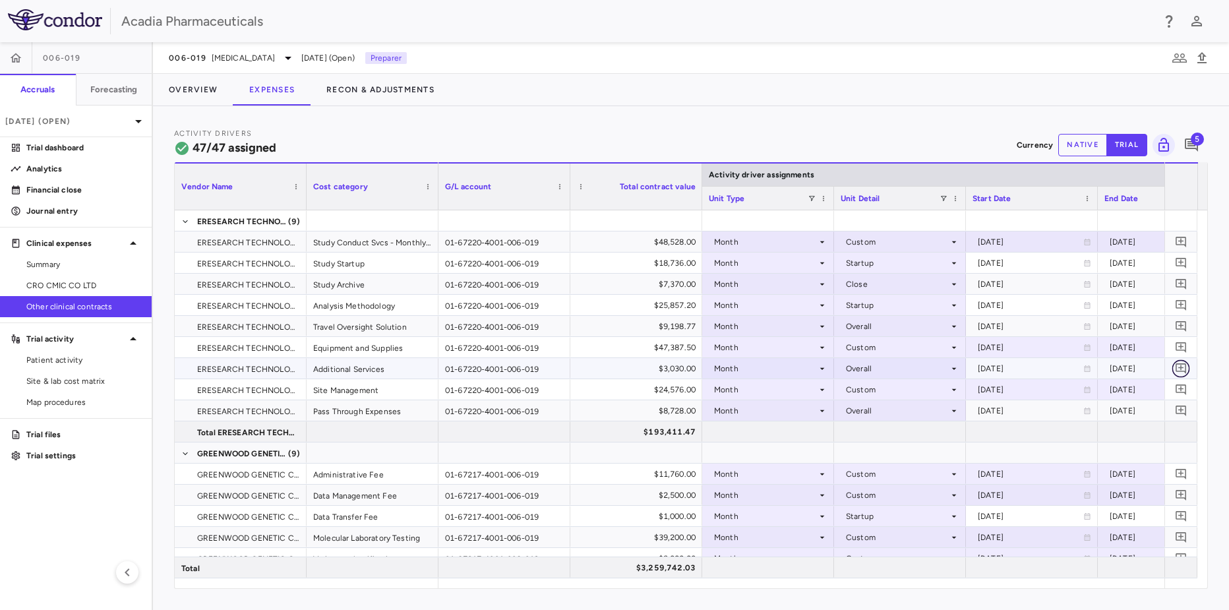
click at [937, 370] on icon "Add comment" at bounding box center [1181, 368] width 13 height 13
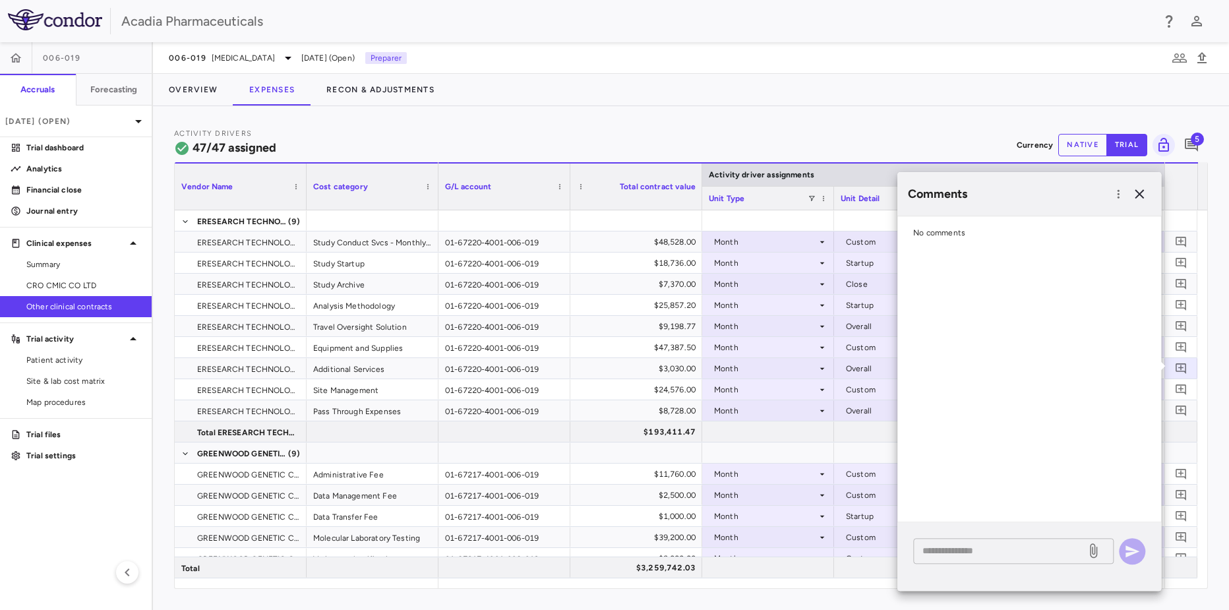
click at [937, 514] on div "* ​" at bounding box center [1013, 551] width 200 height 26
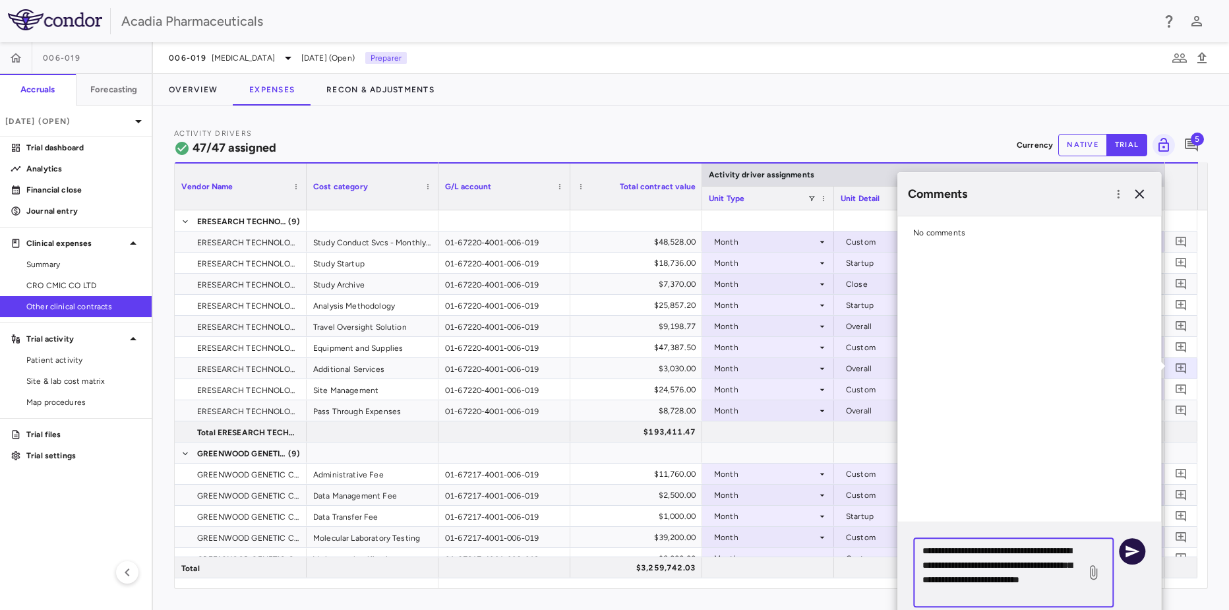
type textarea "**********"
click at [937, 514] on icon "button" at bounding box center [1132, 551] width 16 height 16
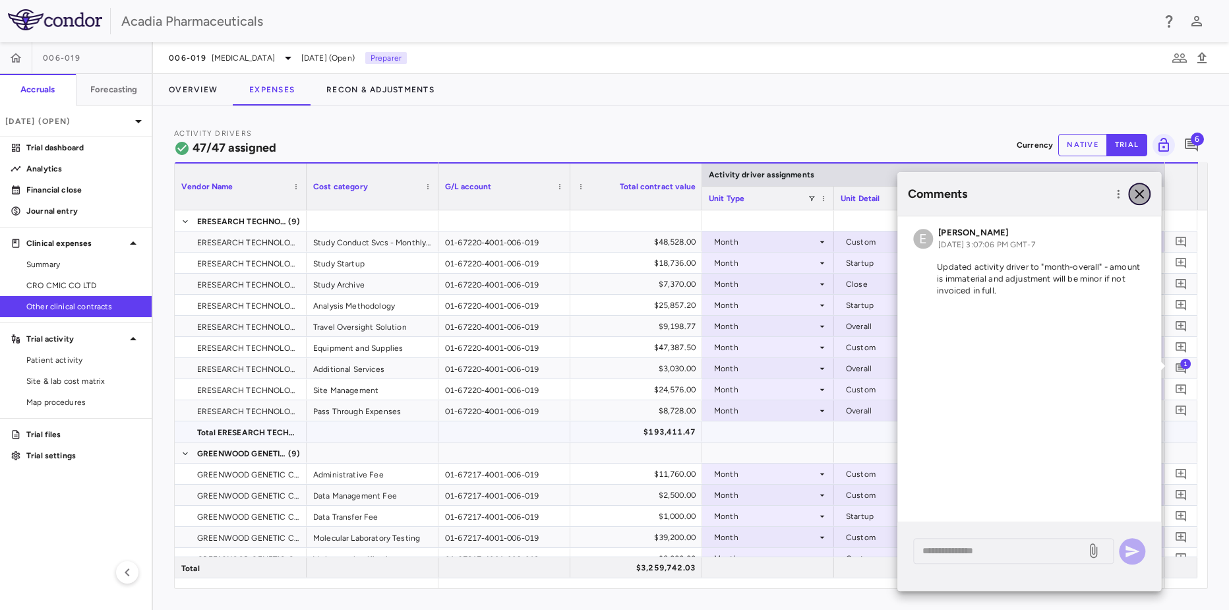
click at [937, 193] on icon "button" at bounding box center [1139, 194] width 16 height 16
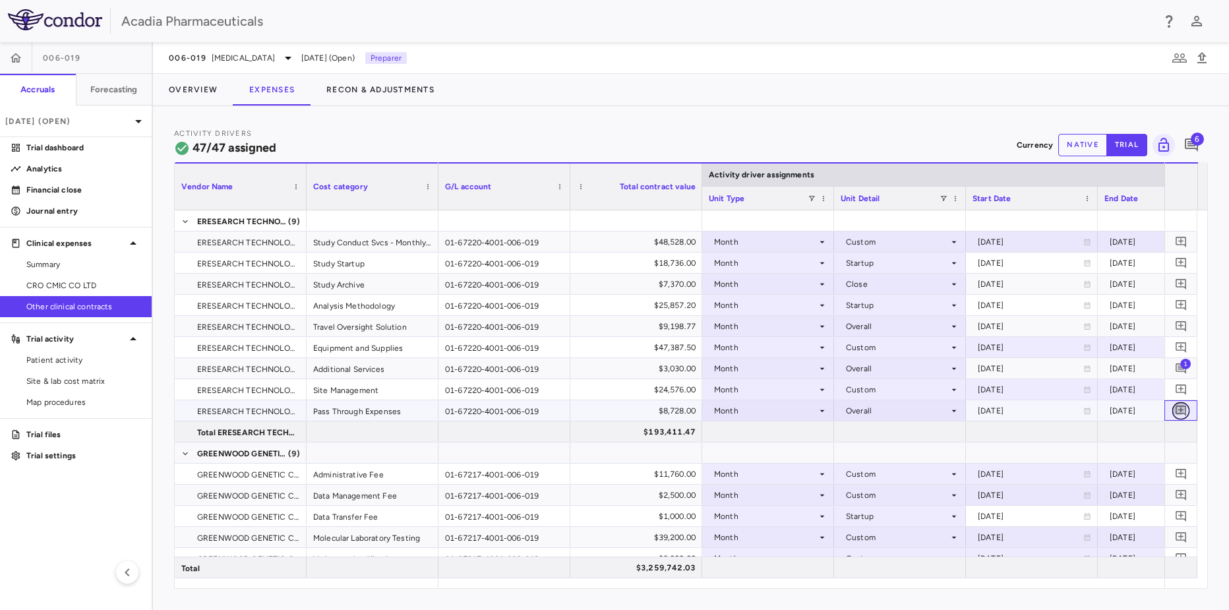
click at [937, 408] on icon "Add comment" at bounding box center [1181, 410] width 13 height 13
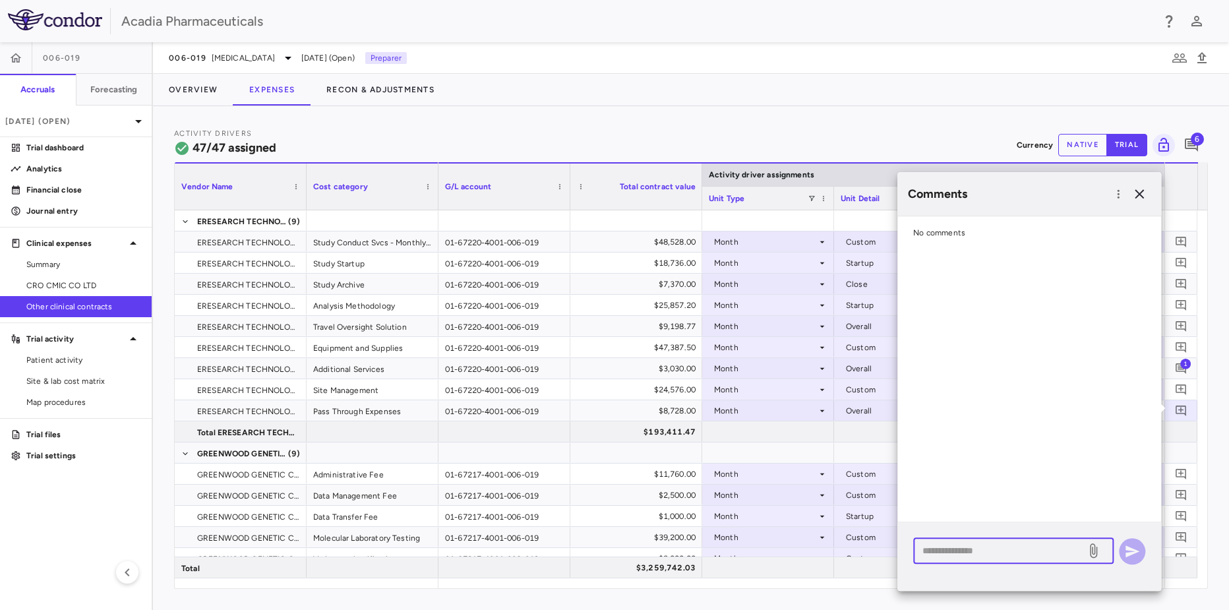
click at [937, 514] on textarea at bounding box center [999, 550] width 154 height 15
paste textarea "**********"
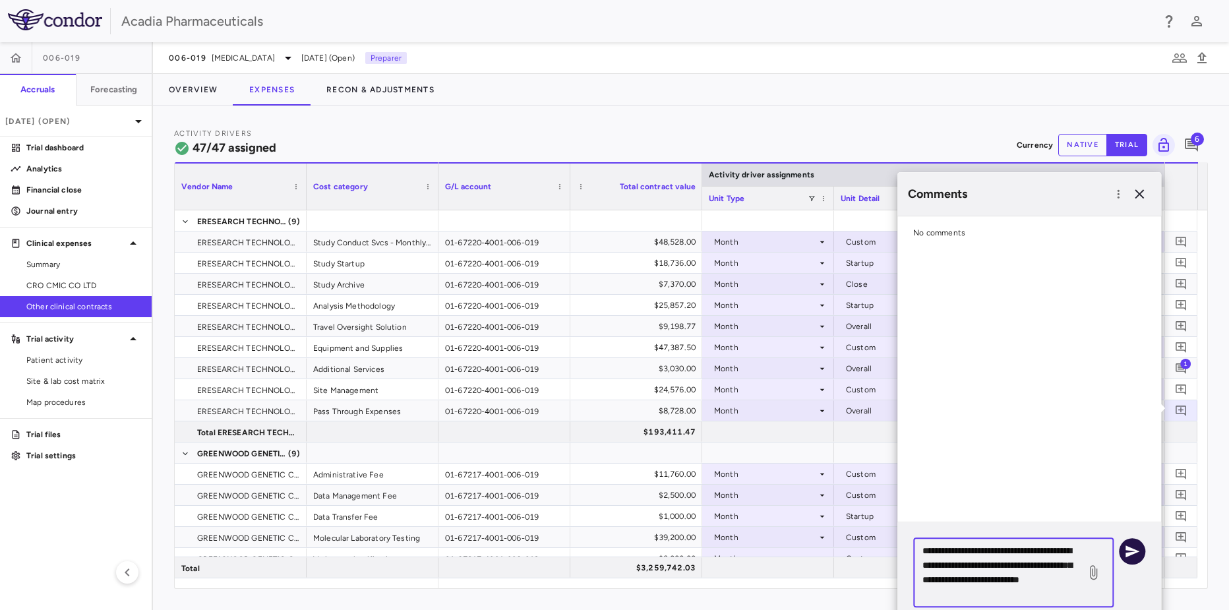
type textarea "**********"
click at [937, 514] on icon "button" at bounding box center [1132, 551] width 14 height 12
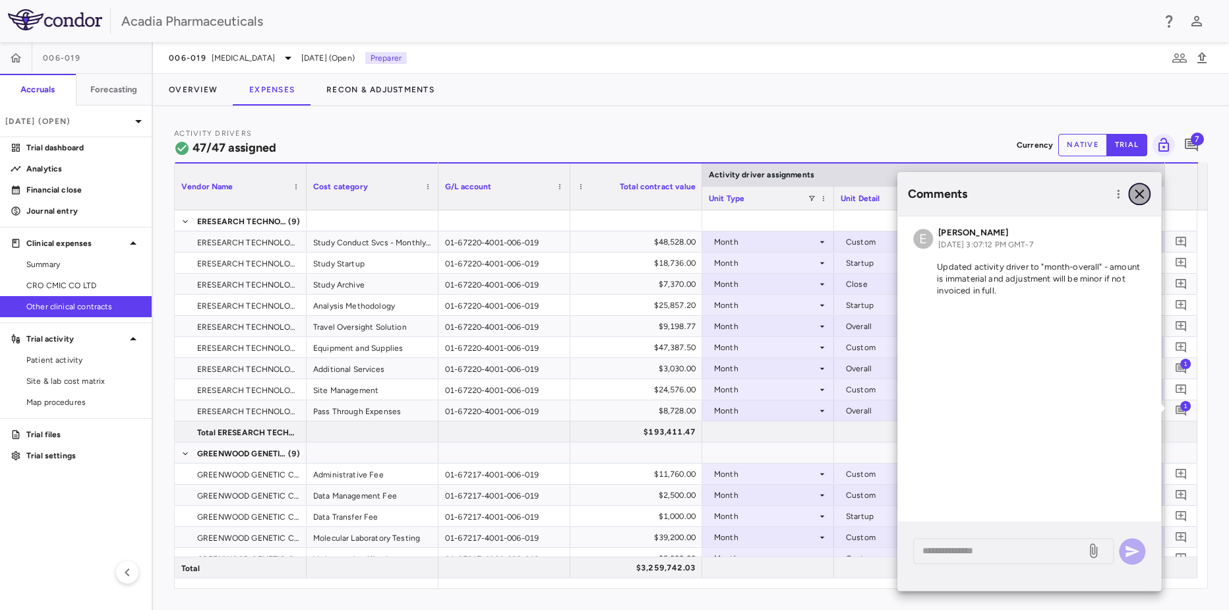
click at [937, 187] on icon "button" at bounding box center [1139, 194] width 16 height 16
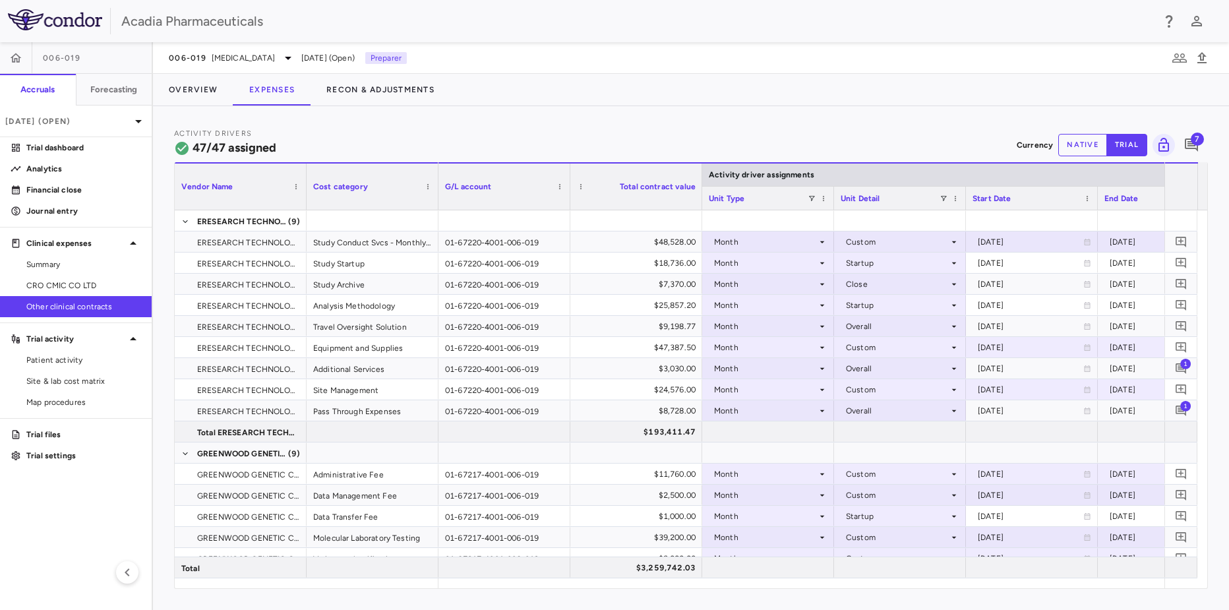
click at [567, 110] on div "Activity Drivers 47/47 assigned Currency native trial 7 Vendor Name Drag here t…" at bounding box center [691, 358] width 1076 height 504
click at [58, 288] on span "CRO CMIC CO LTD" at bounding box center [83, 286] width 115 height 12
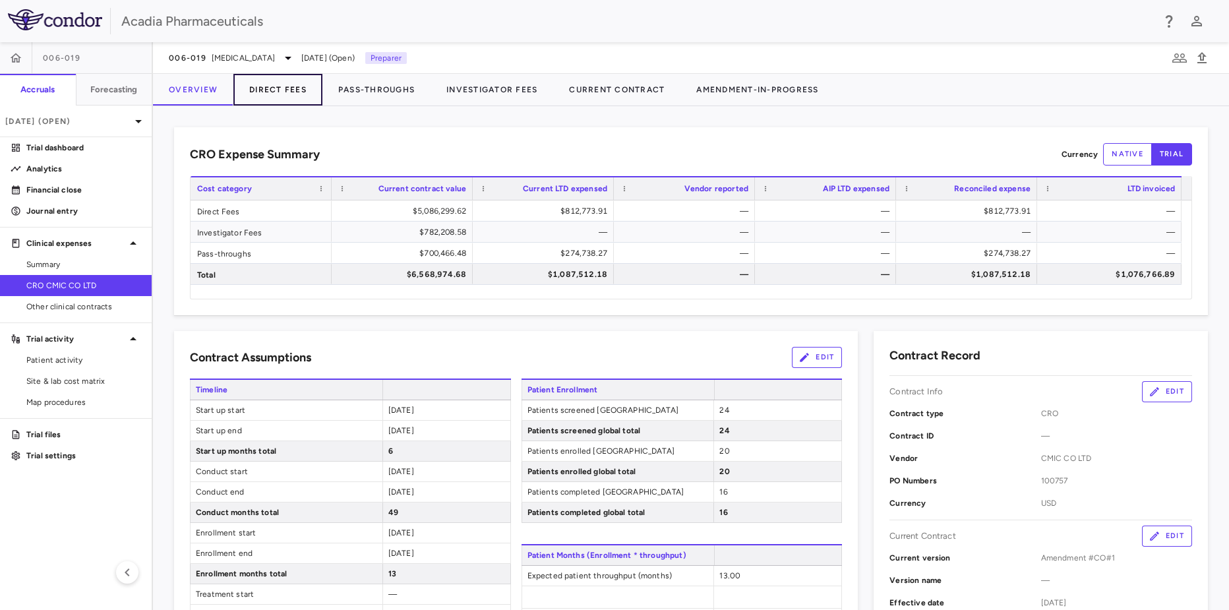
click at [298, 89] on button "Direct Fees" at bounding box center [277, 90] width 89 height 32
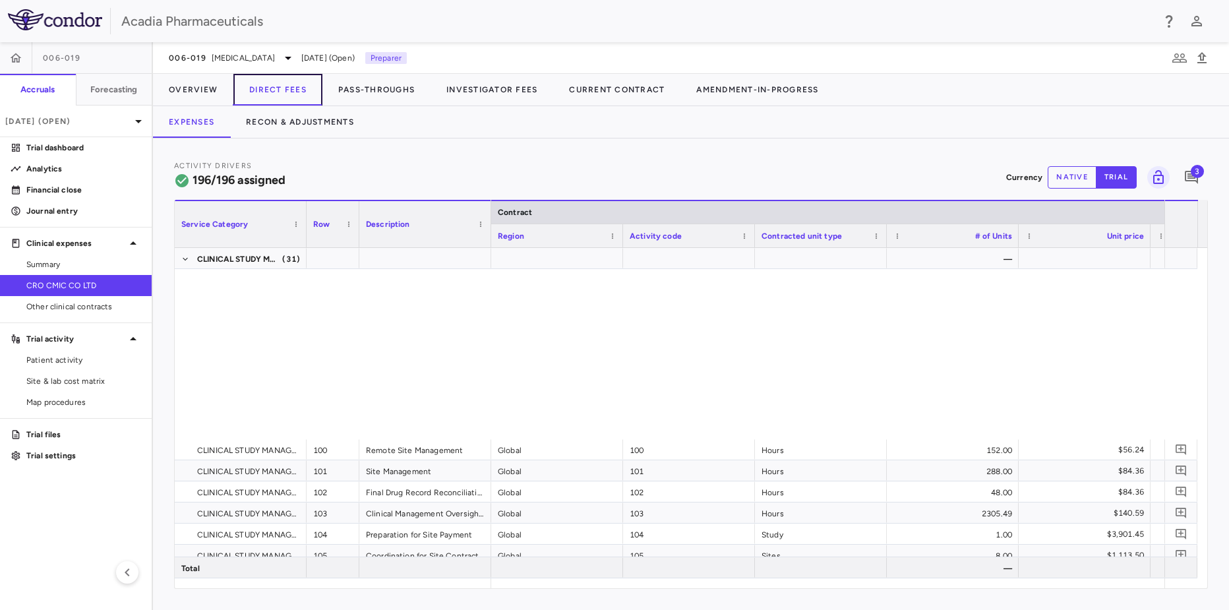
scroll to position [2746, 0]
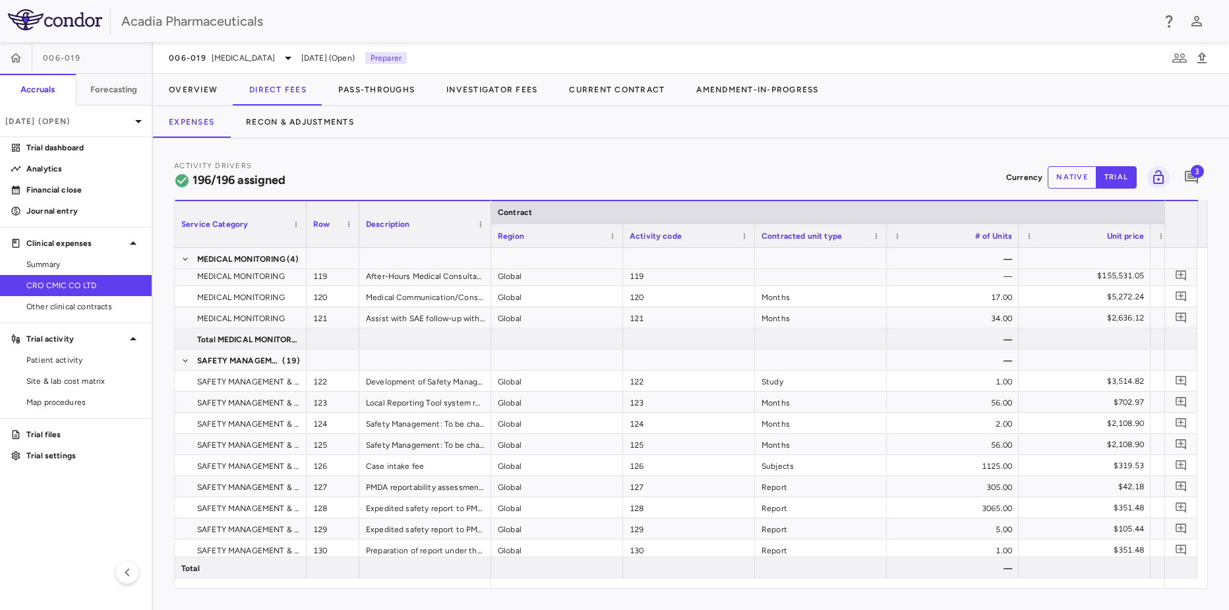
click at [937, 173] on button "native" at bounding box center [1072, 177] width 49 height 22
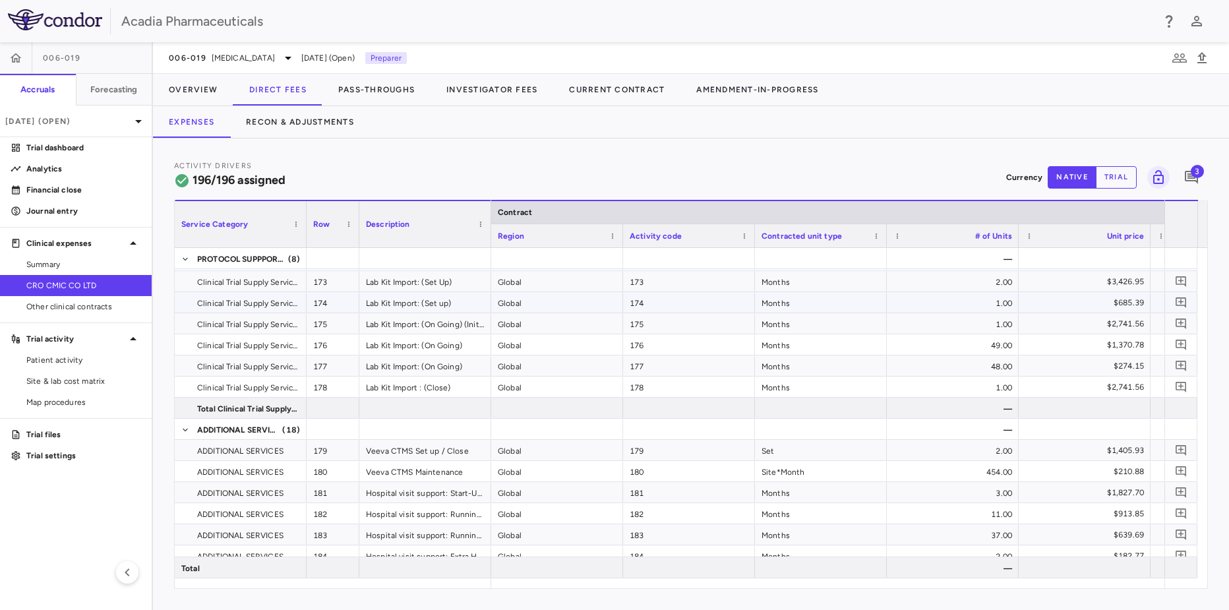
scroll to position [3956, 0]
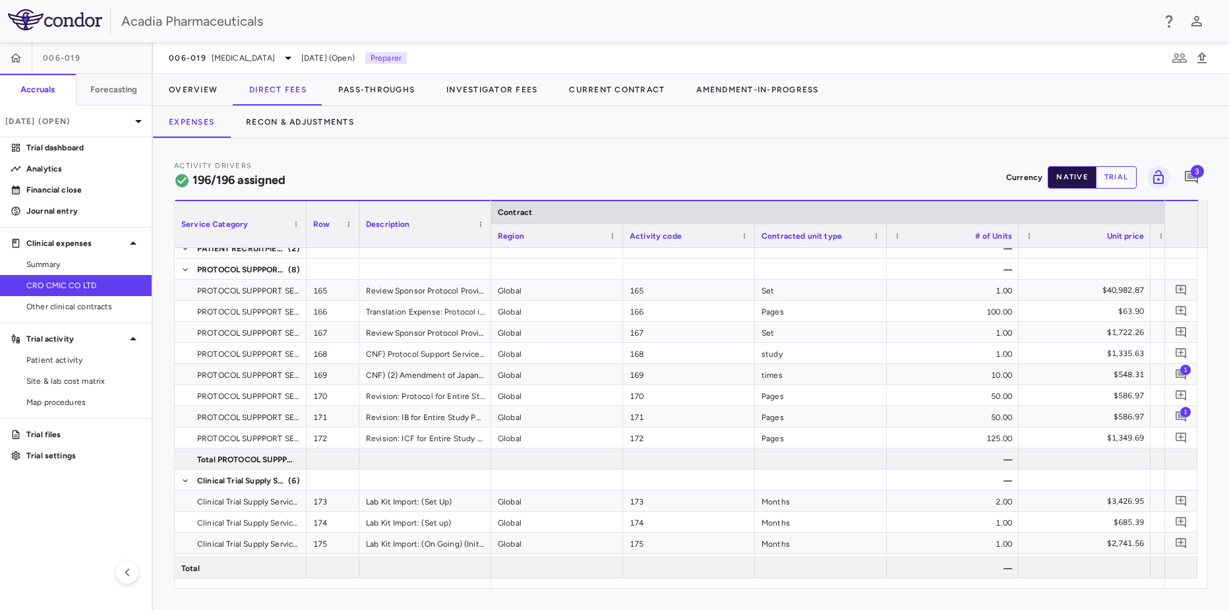
click at [937, 174] on button "native" at bounding box center [1072, 177] width 49 height 22
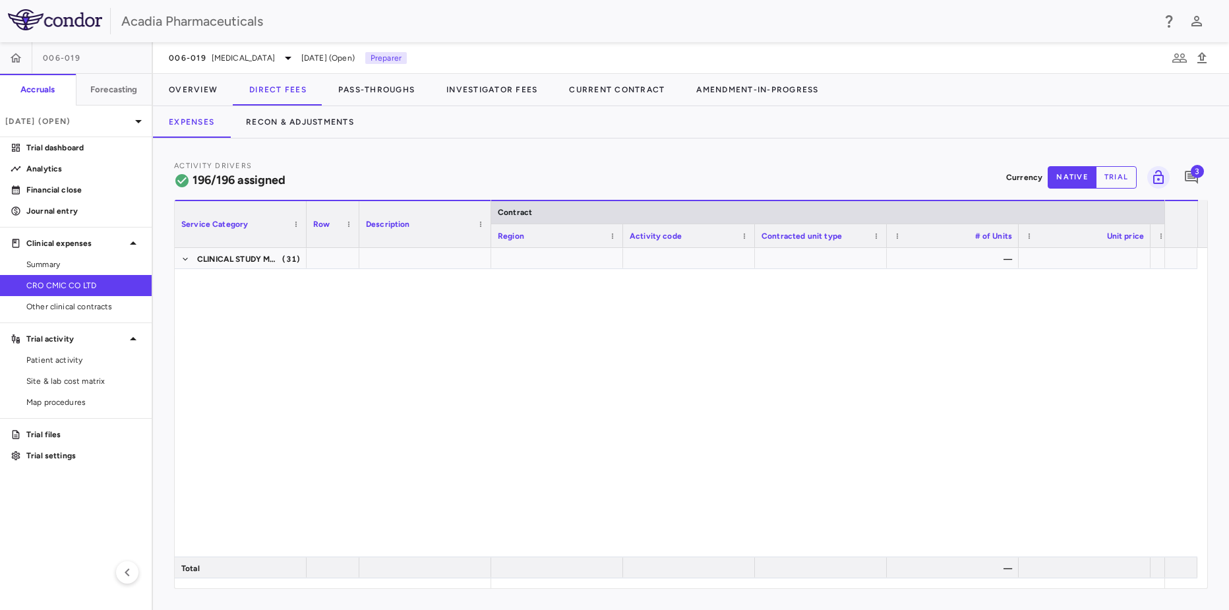
scroll to position [1725, 0]
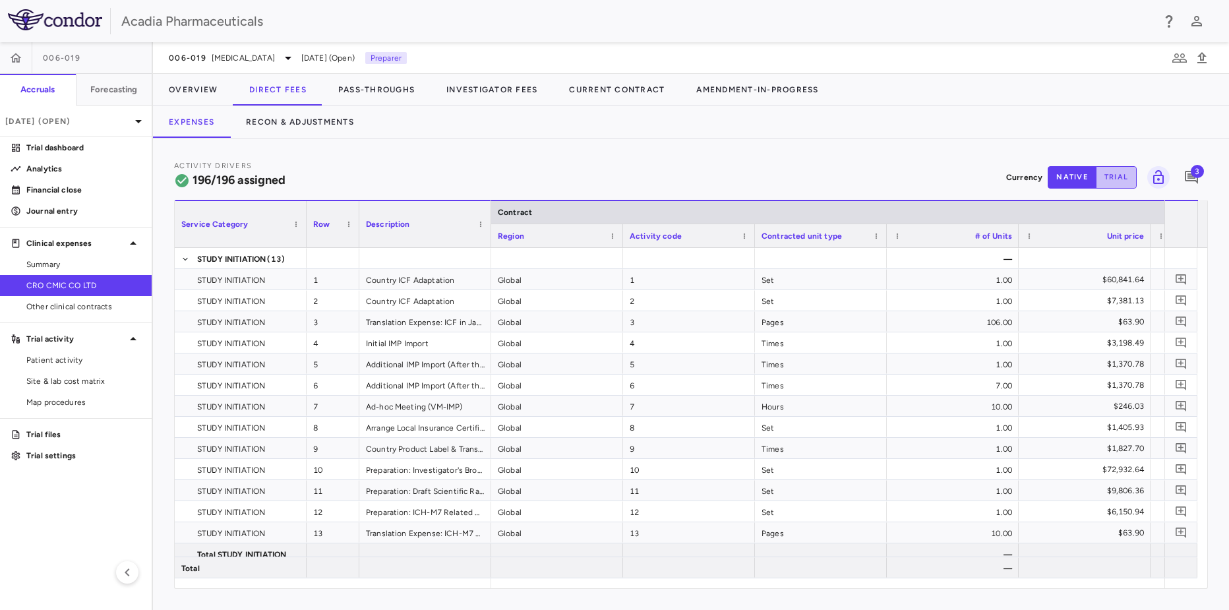
click at [937, 175] on button "trial" at bounding box center [1116, 177] width 41 height 22
click at [937, 178] on button "native" at bounding box center [1072, 177] width 49 height 22
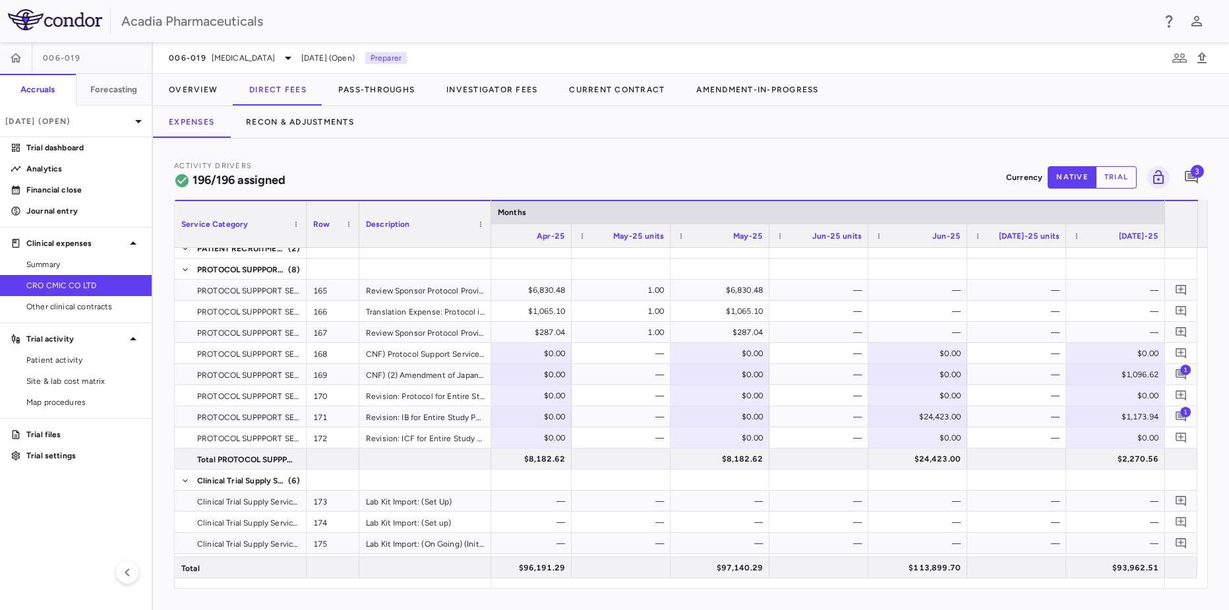
click at [509, 140] on div "Activity Drivers 196/196 assigned Currency native trial 3 Service Category Drag…" at bounding box center [691, 373] width 1076 height 471
click at [937, 372] on span "1" at bounding box center [1185, 369] width 11 height 11
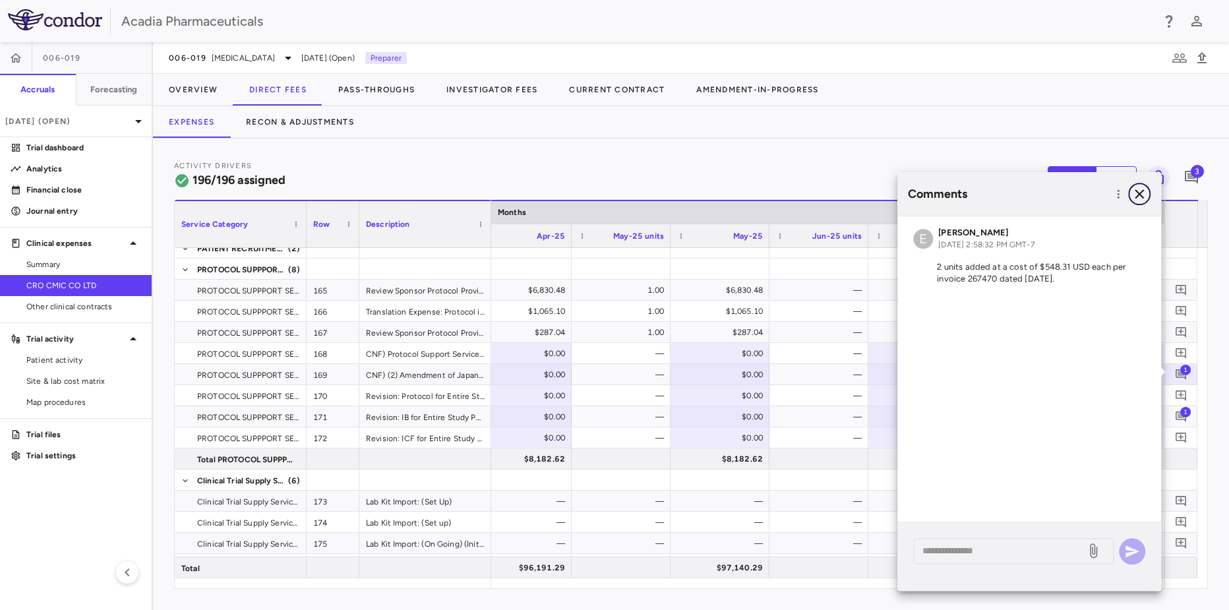
click at [937, 191] on icon "button" at bounding box center [1139, 193] width 9 height 9
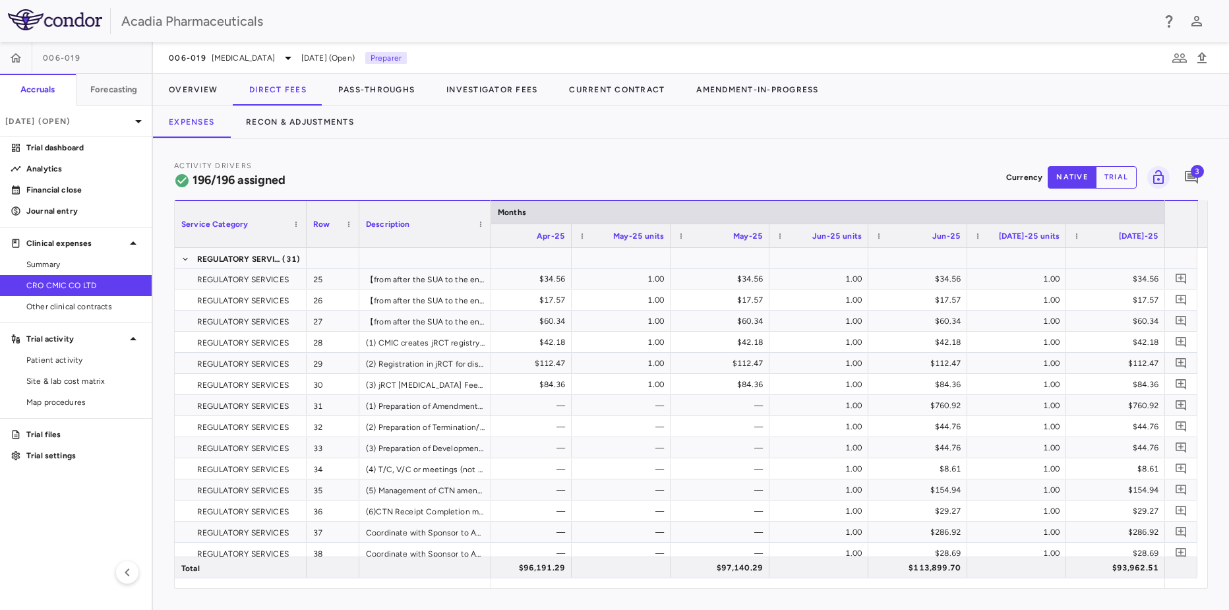
scroll to position [0, 0]
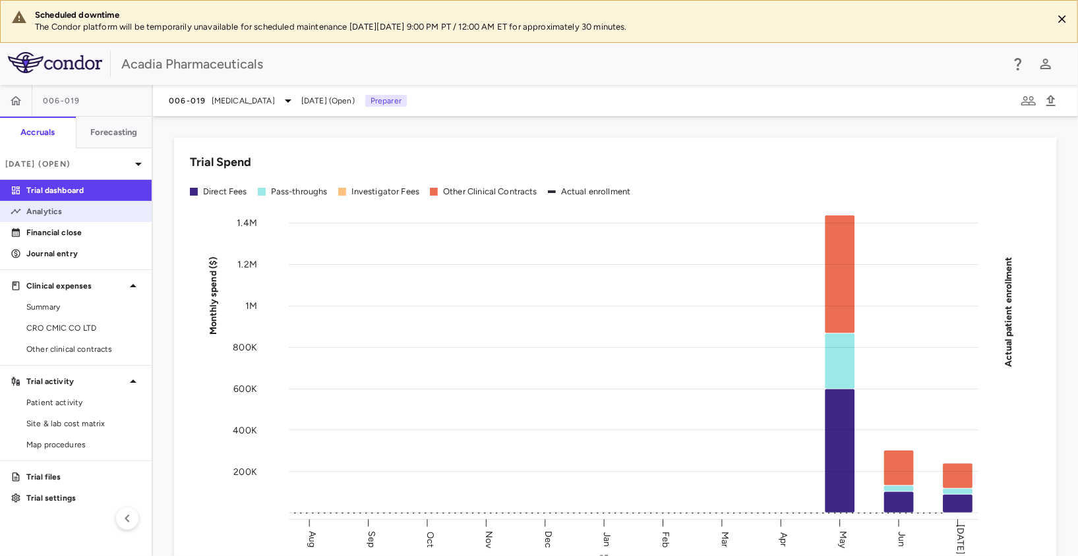
click at [45, 214] on p "Analytics" at bounding box center [83, 212] width 115 height 12
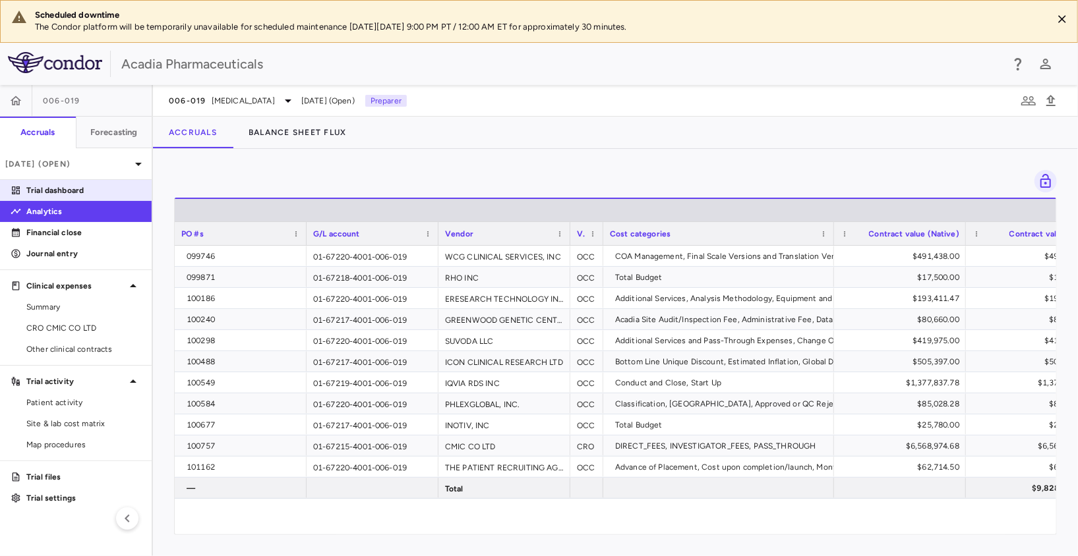
click at [82, 197] on link "Trial dashboard" at bounding box center [76, 191] width 152 height 20
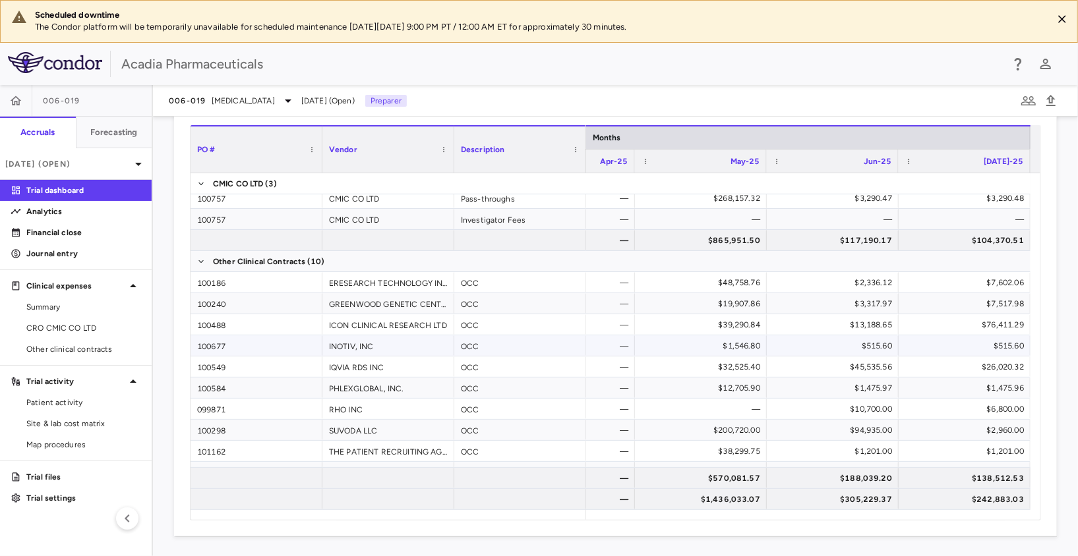
scroll to position [42, 0]
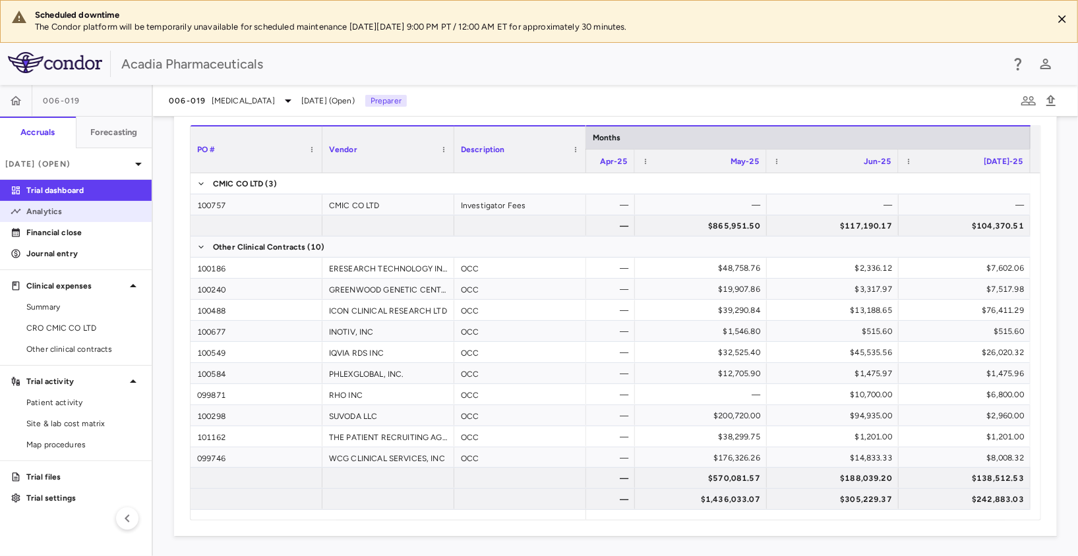
click at [51, 212] on p "Analytics" at bounding box center [83, 212] width 115 height 12
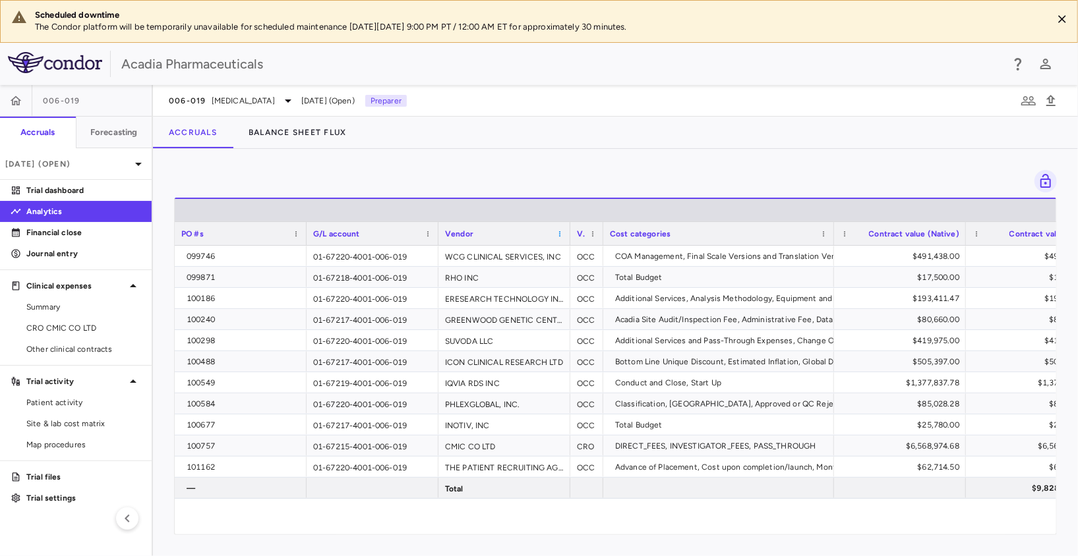
click at [560, 234] on span at bounding box center [560, 234] width 8 height 8
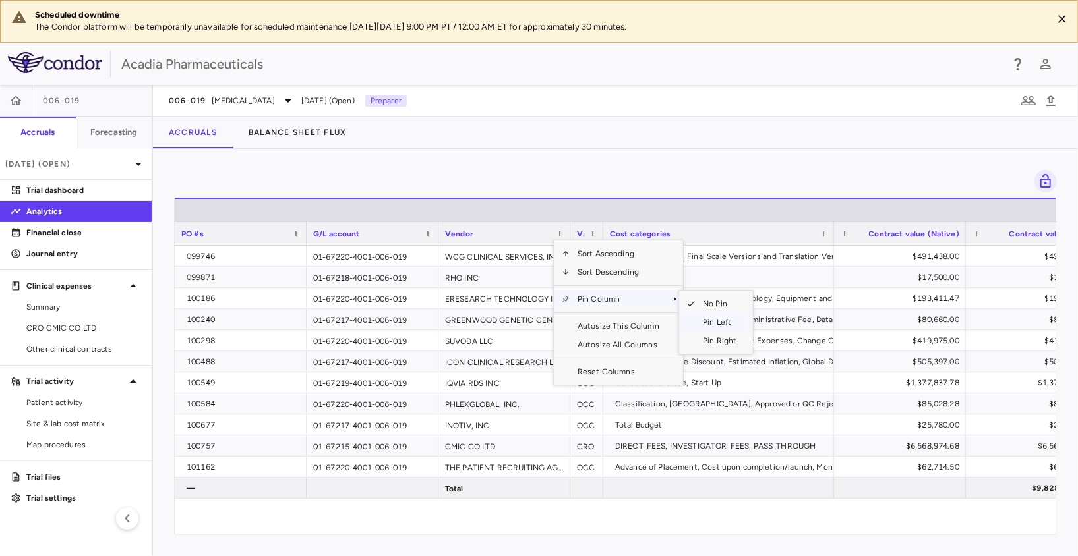
click at [715, 322] on span "Pin Left" at bounding box center [719, 322] width 49 height 18
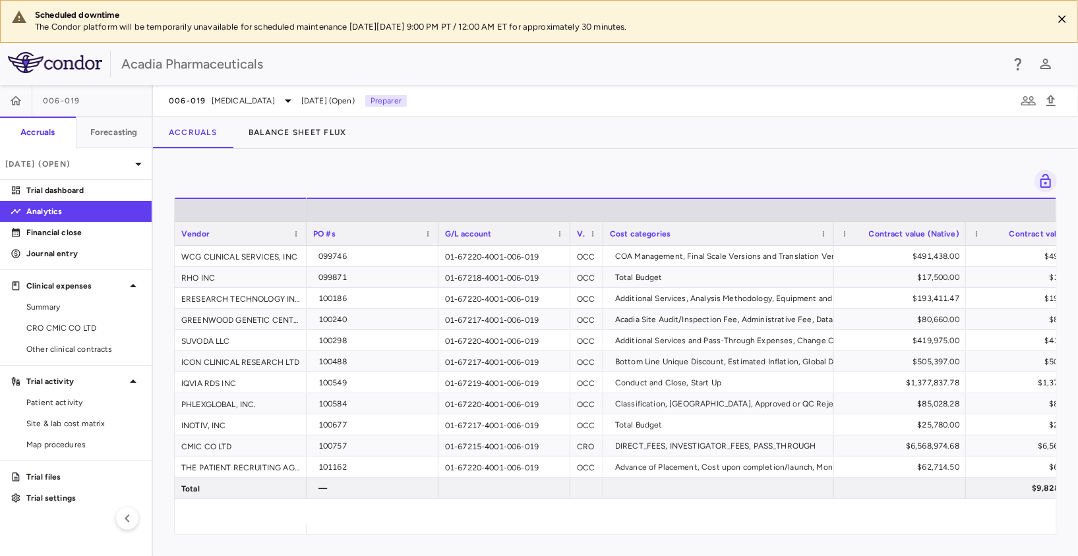
click at [228, 230] on div "Vendor" at bounding box center [234, 233] width 107 height 16
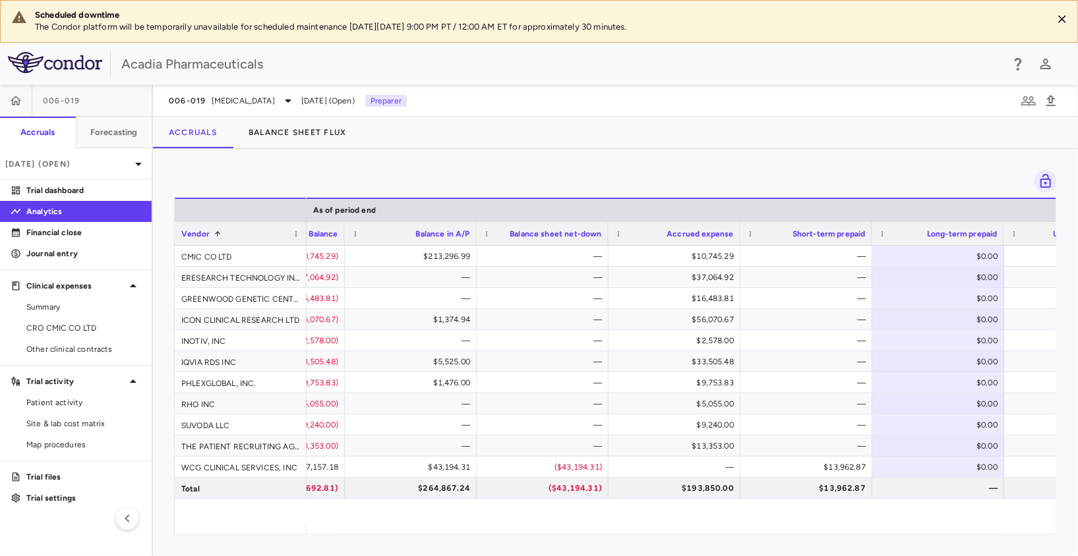
click at [273, 171] on div at bounding box center [615, 181] width 883 height 22
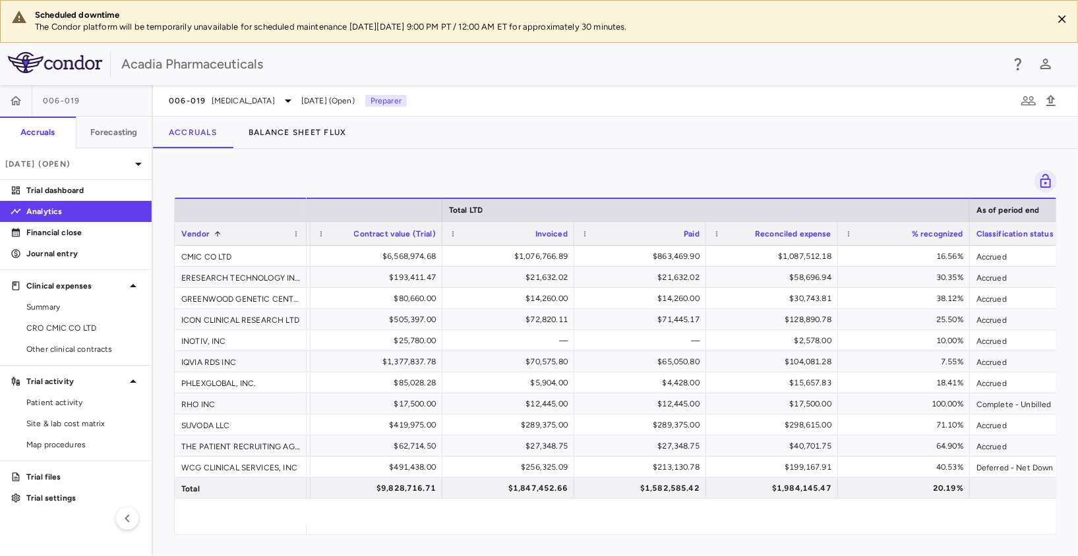
click at [345, 167] on div "Press ENTER to sort. Press ALT DOWN to open column menu Drag here to set row gr…" at bounding box center [615, 352] width 925 height 407
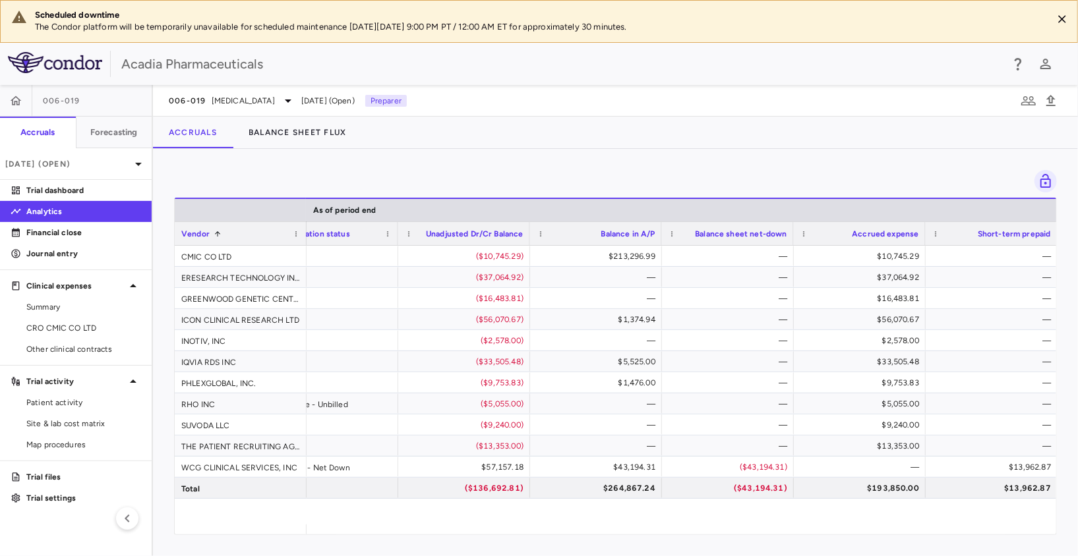
click at [262, 171] on div at bounding box center [615, 181] width 883 height 22
click at [287, 185] on div at bounding box center [615, 181] width 883 height 22
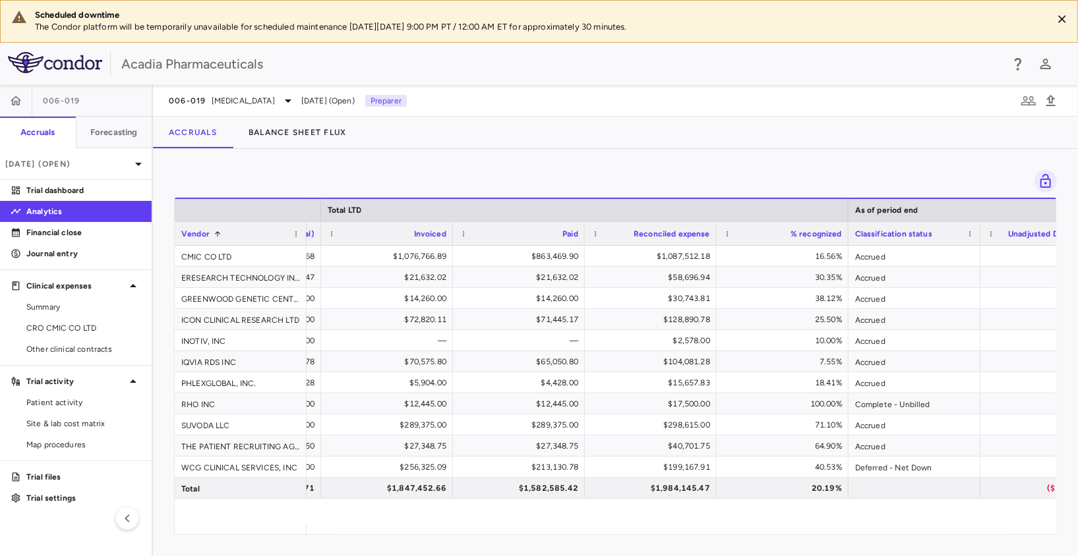
scroll to position [0, 708]
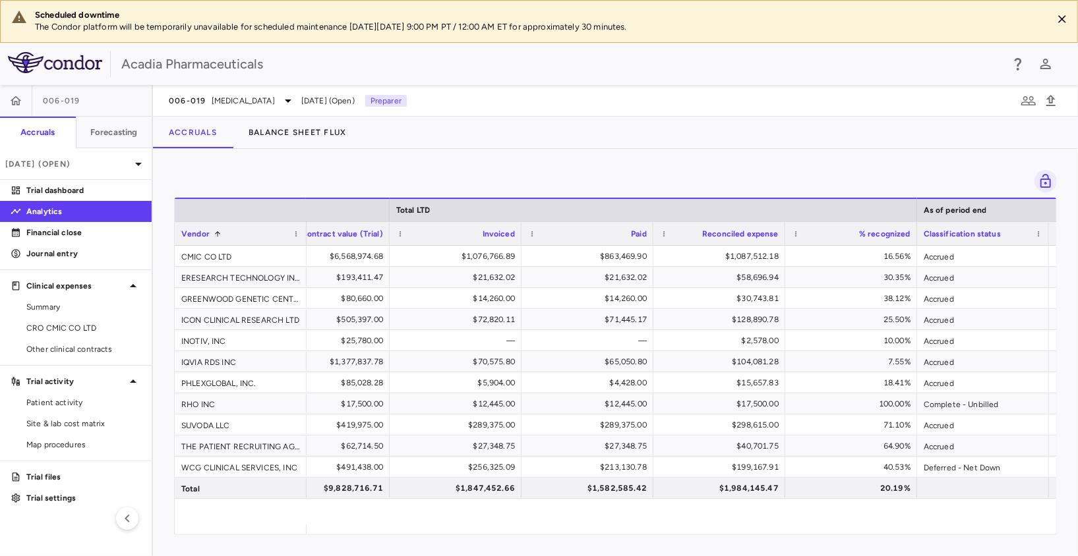
drag, startPoint x: 355, startPoint y: 179, endPoint x: 397, endPoint y: 262, distance: 93.2
click at [355, 179] on div at bounding box center [615, 181] width 883 height 22
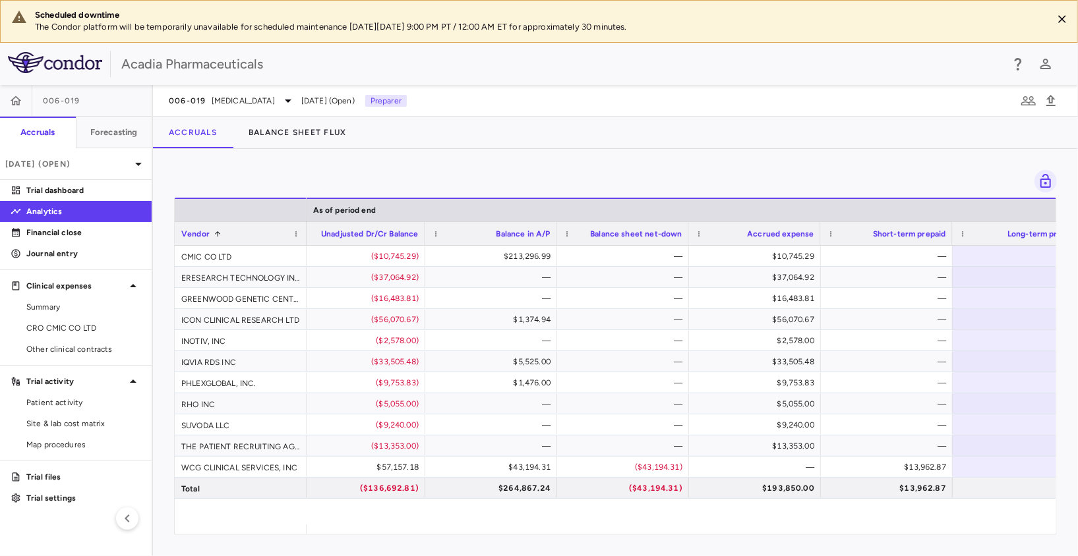
scroll to position [0, 1454]
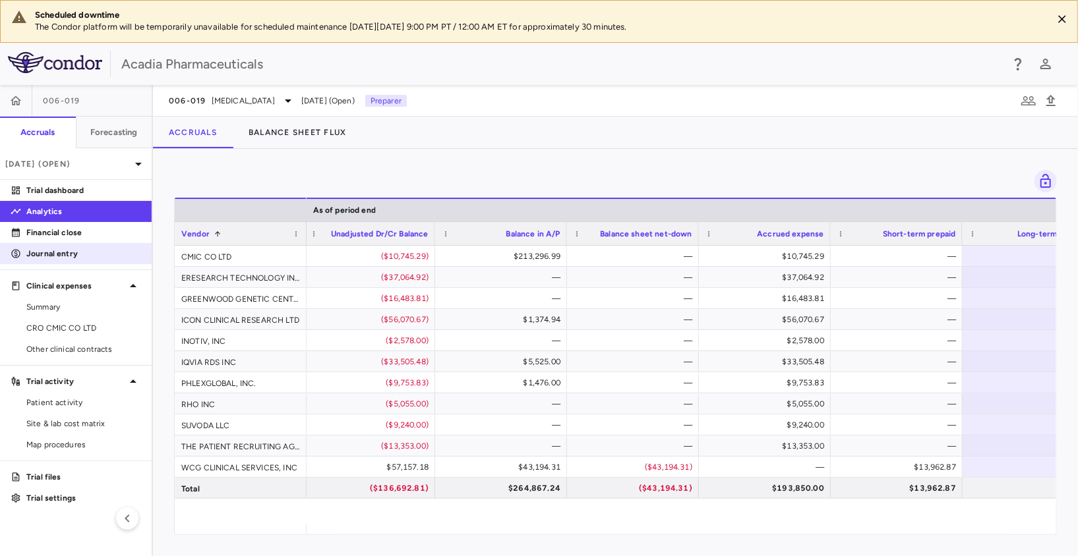
click at [69, 252] on p "Journal entry" at bounding box center [83, 254] width 115 height 12
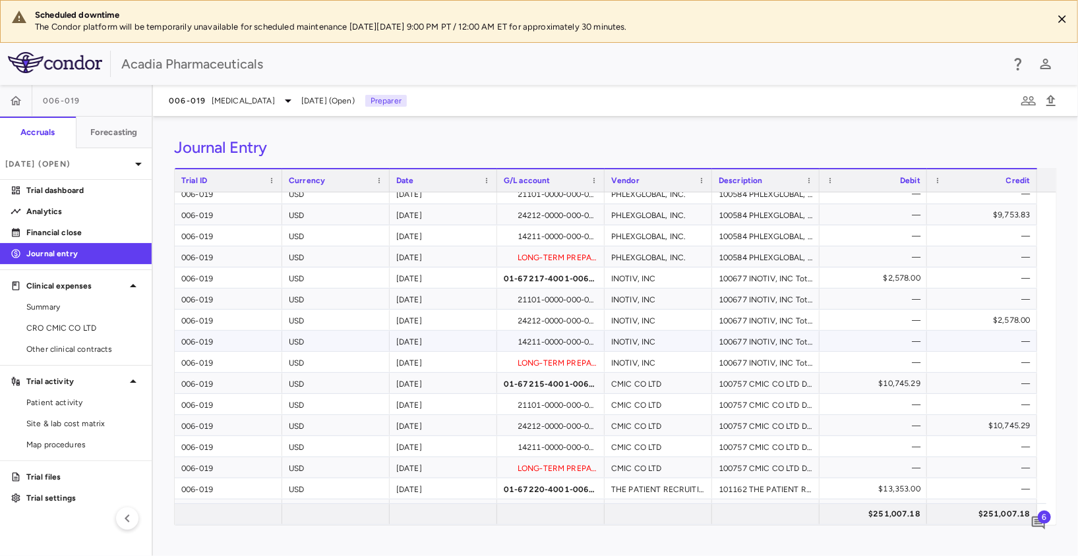
scroll to position [848, 0]
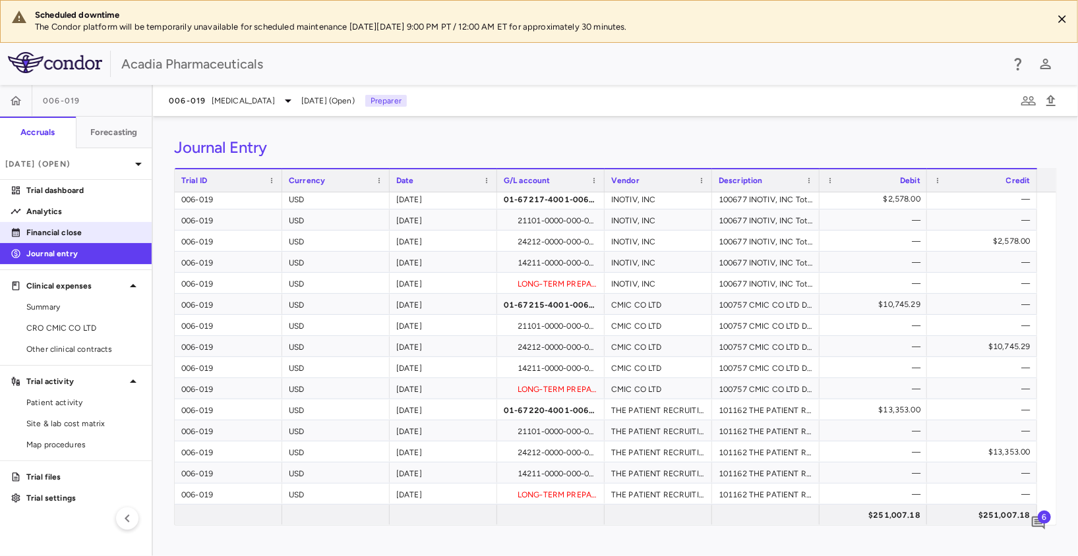
click at [62, 231] on p "Financial close" at bounding box center [83, 233] width 115 height 12
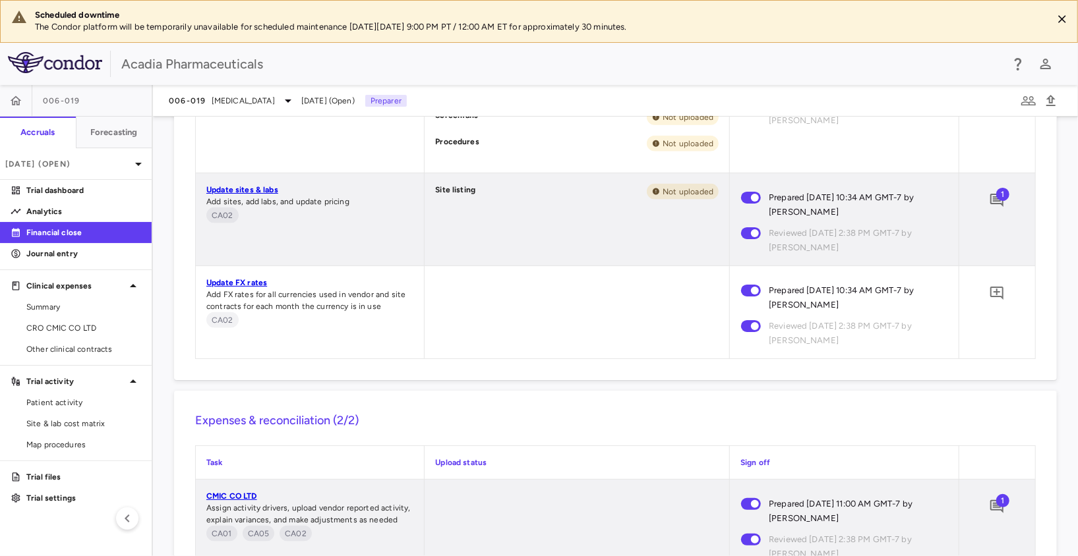
scroll to position [1599, 0]
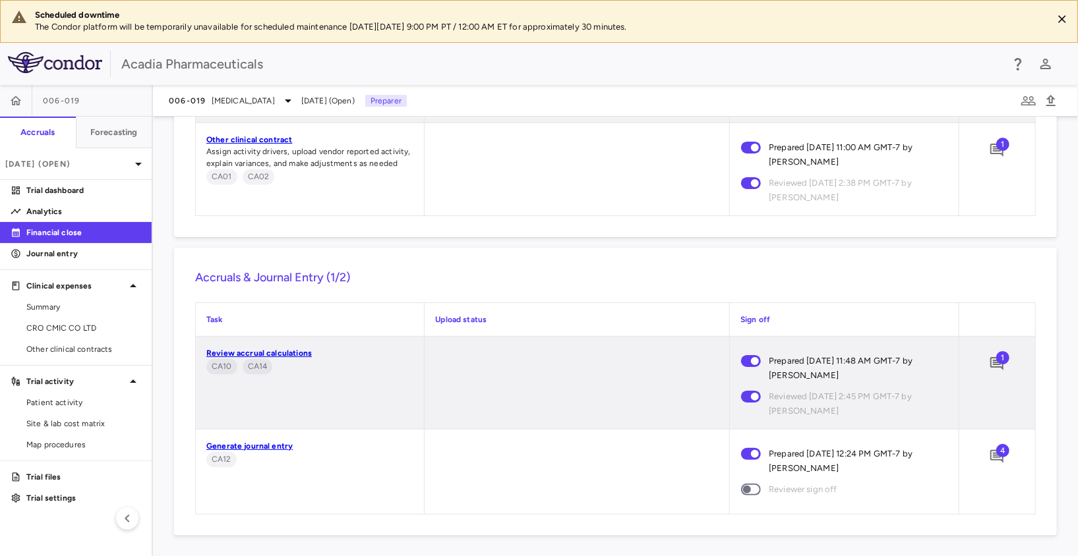
click at [996, 453] on span "4" at bounding box center [1002, 450] width 13 height 13
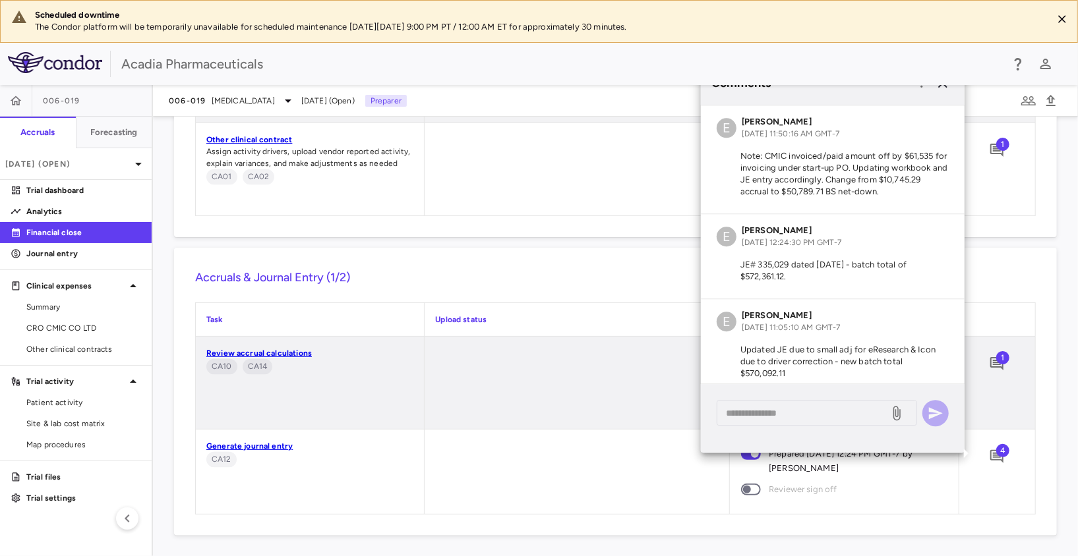
scroll to position [108, 0]
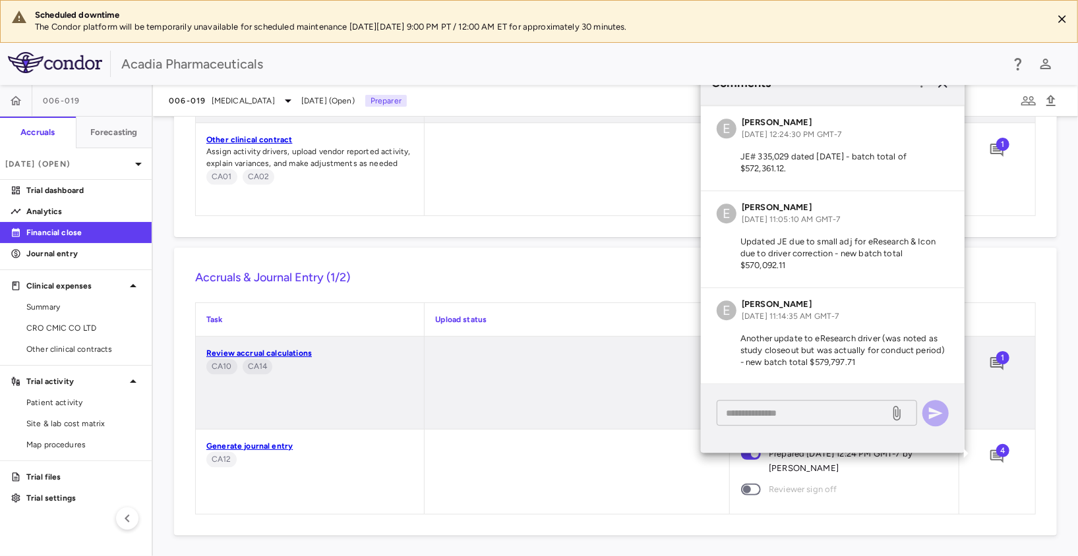
click at [802, 410] on textarea at bounding box center [803, 413] width 154 height 15
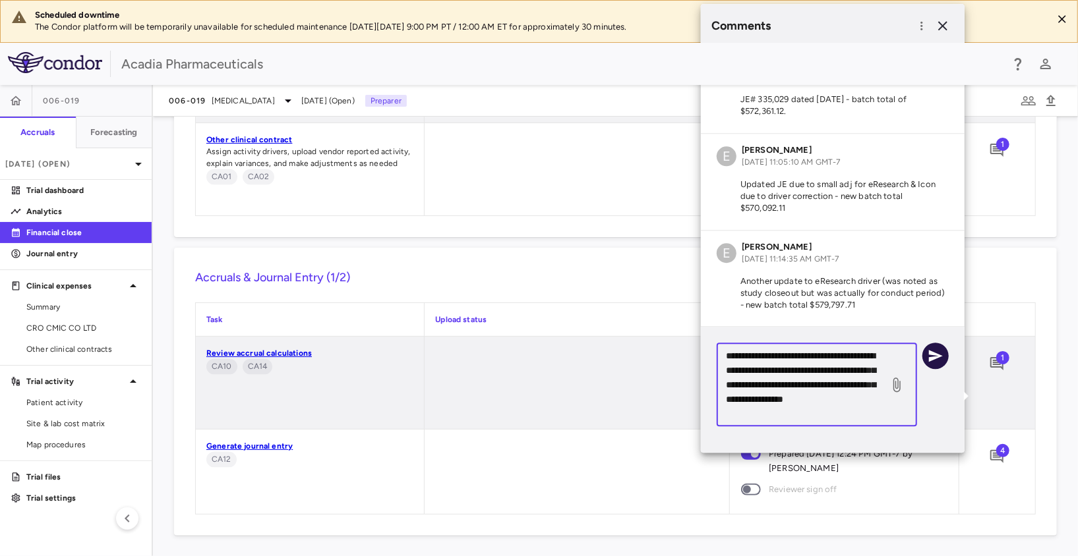
type textarea "**********"
click at [939, 355] on icon "button" at bounding box center [936, 356] width 14 height 12
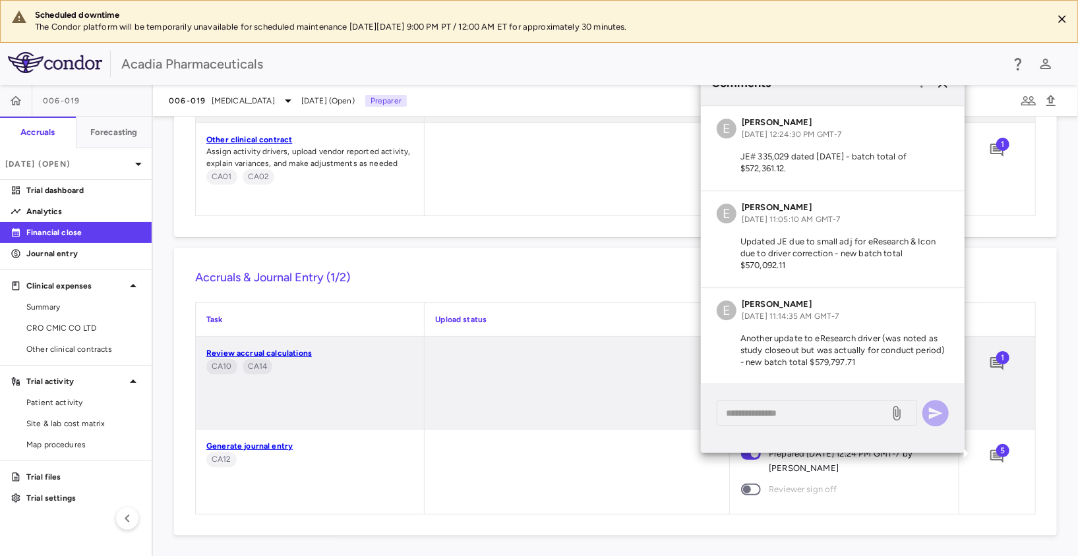
scroll to position [216, 0]
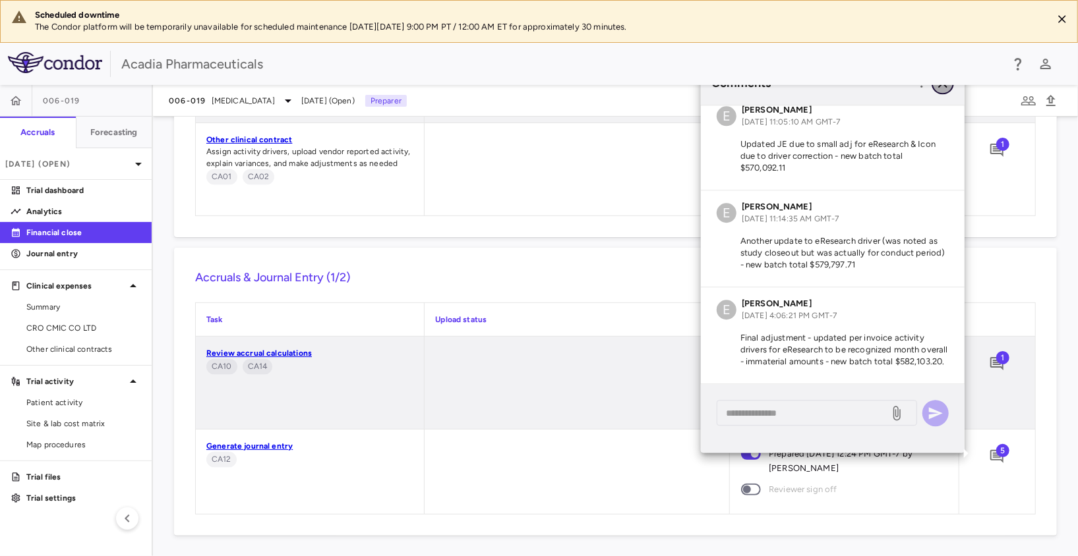
click at [938, 88] on icon "button" at bounding box center [943, 83] width 16 height 16
